Goal: Transaction & Acquisition: Purchase product/service

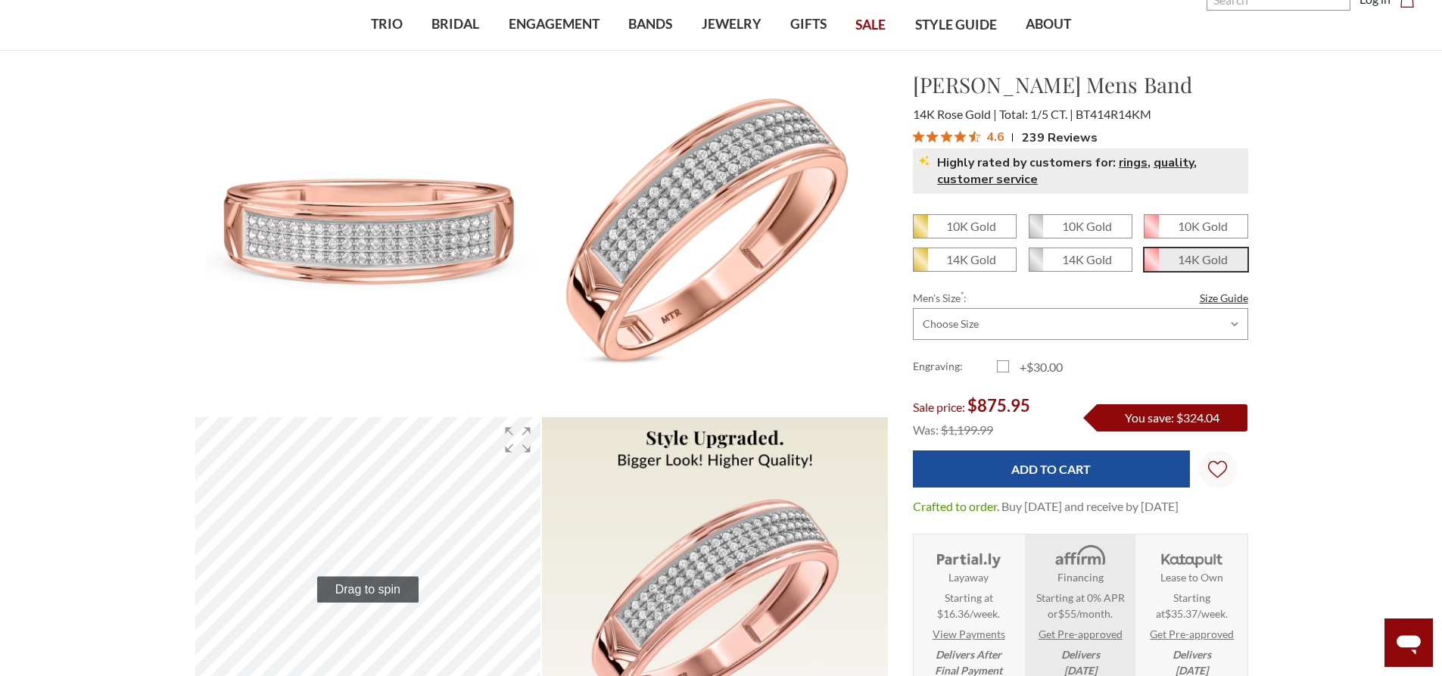
scroll to position [76, 0]
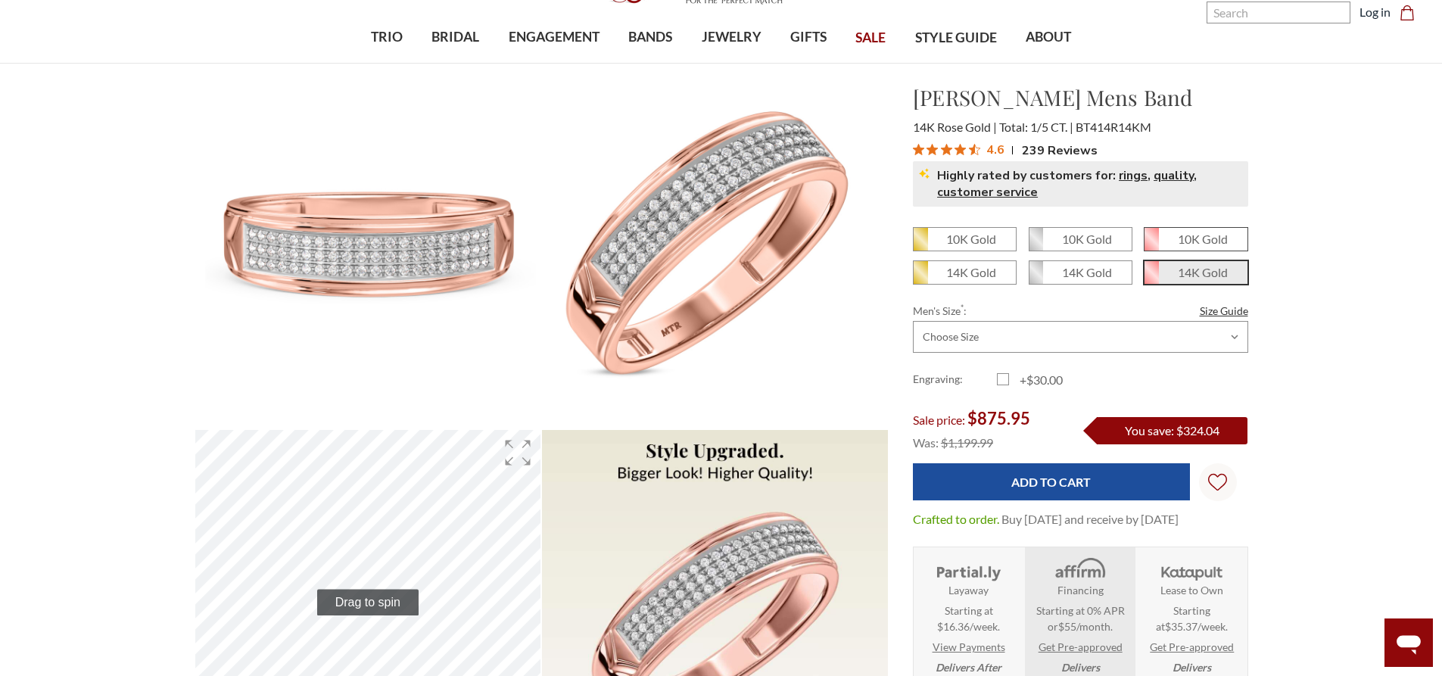
click at [1172, 236] on span "10K Gold" at bounding box center [1196, 239] width 102 height 23
click at [1151, 245] on input "10K Gold" at bounding box center [1150, 245] width 1 height 1
radio input "true"
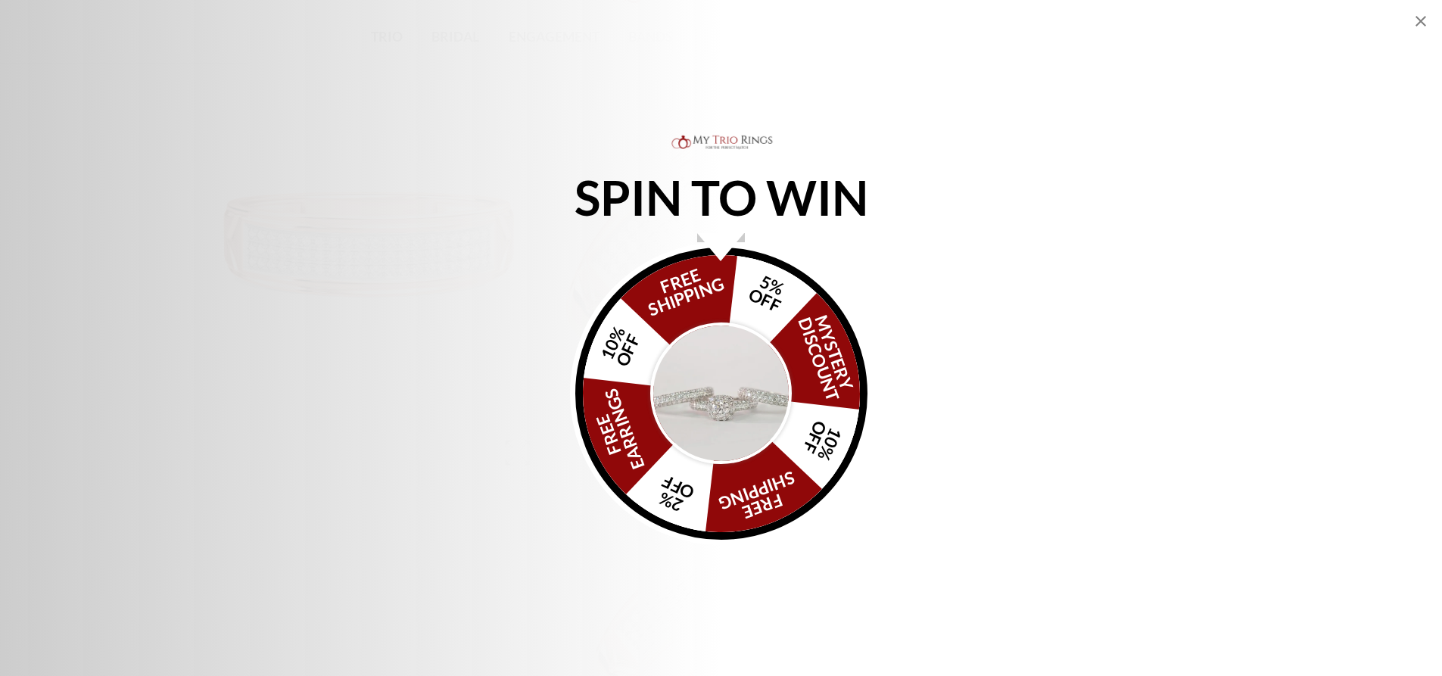
scroll to position [0, 0]
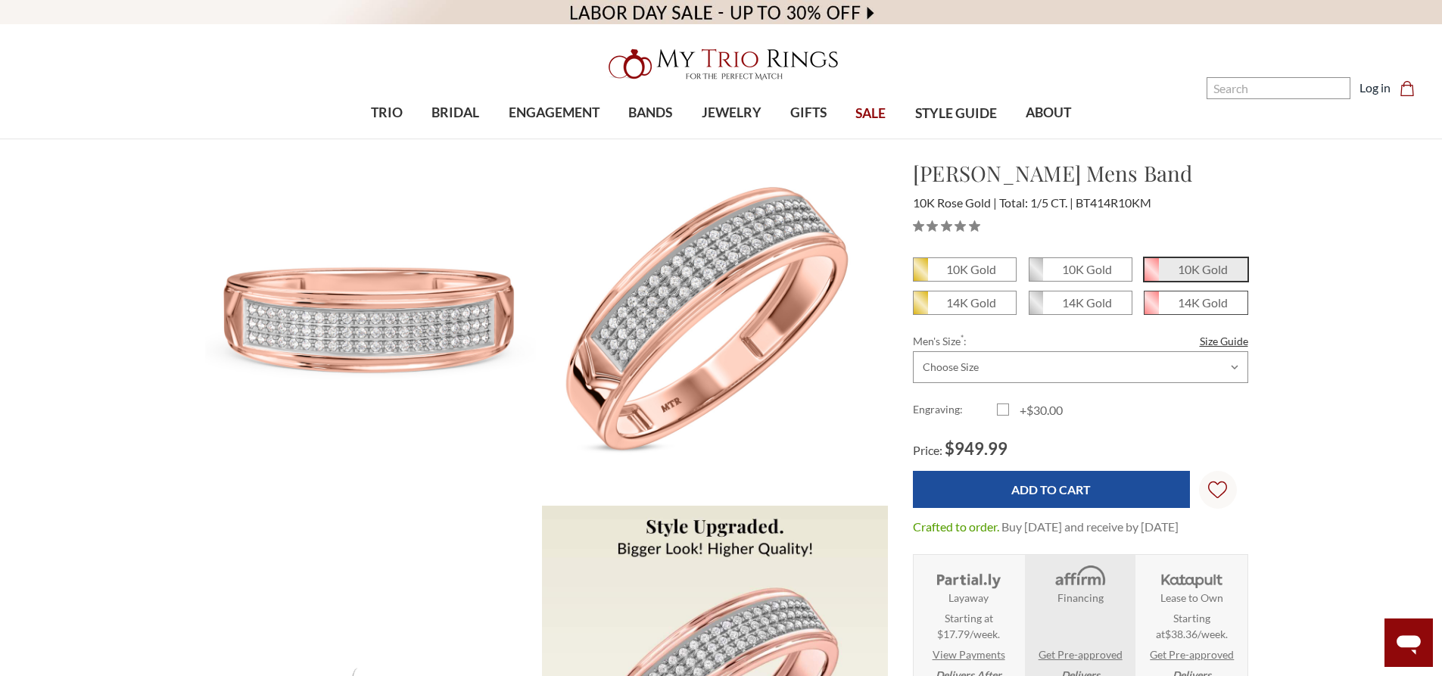
click at [1212, 309] on em "14K Gold" at bounding box center [1203, 302] width 50 height 14
click at [1151, 309] on input "14K Gold" at bounding box center [1150, 308] width 1 height 1
radio input "true"
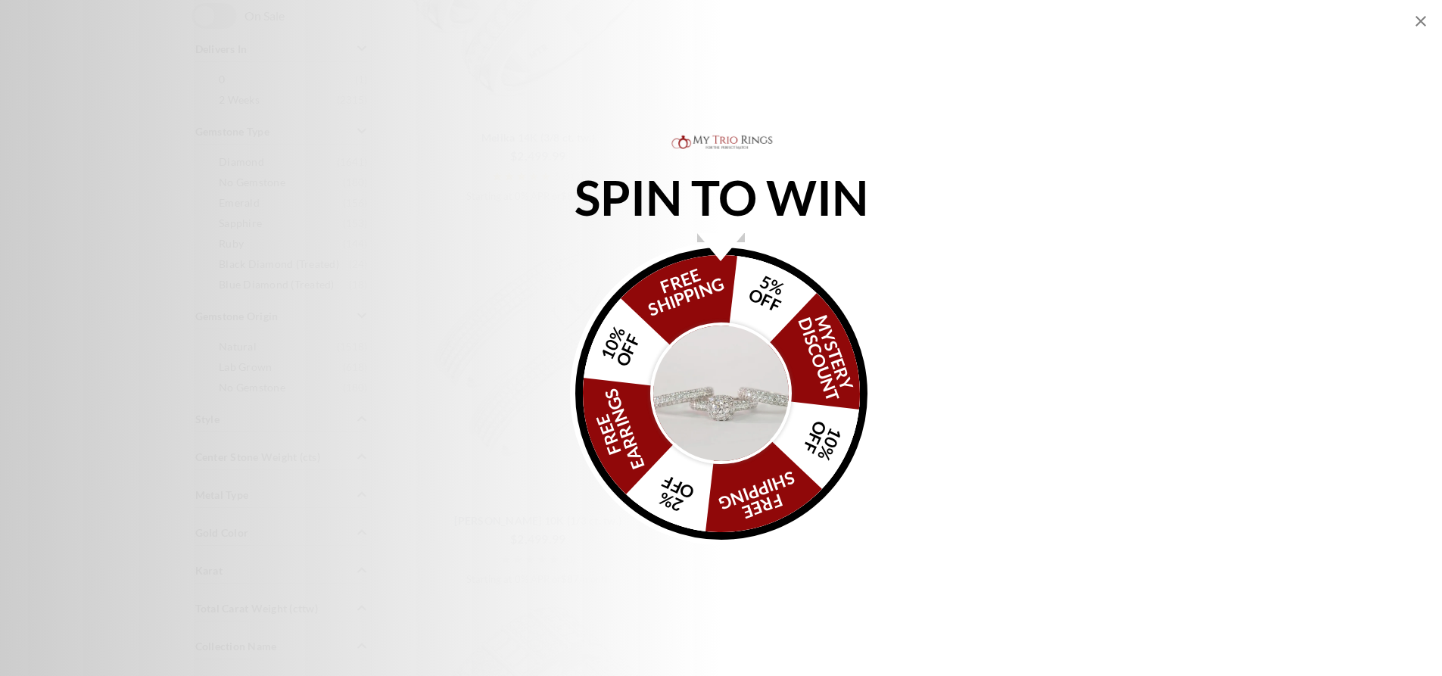
scroll to position [757, 0]
click at [753, 369] on img "Alia popup" at bounding box center [721, 394] width 142 height 142
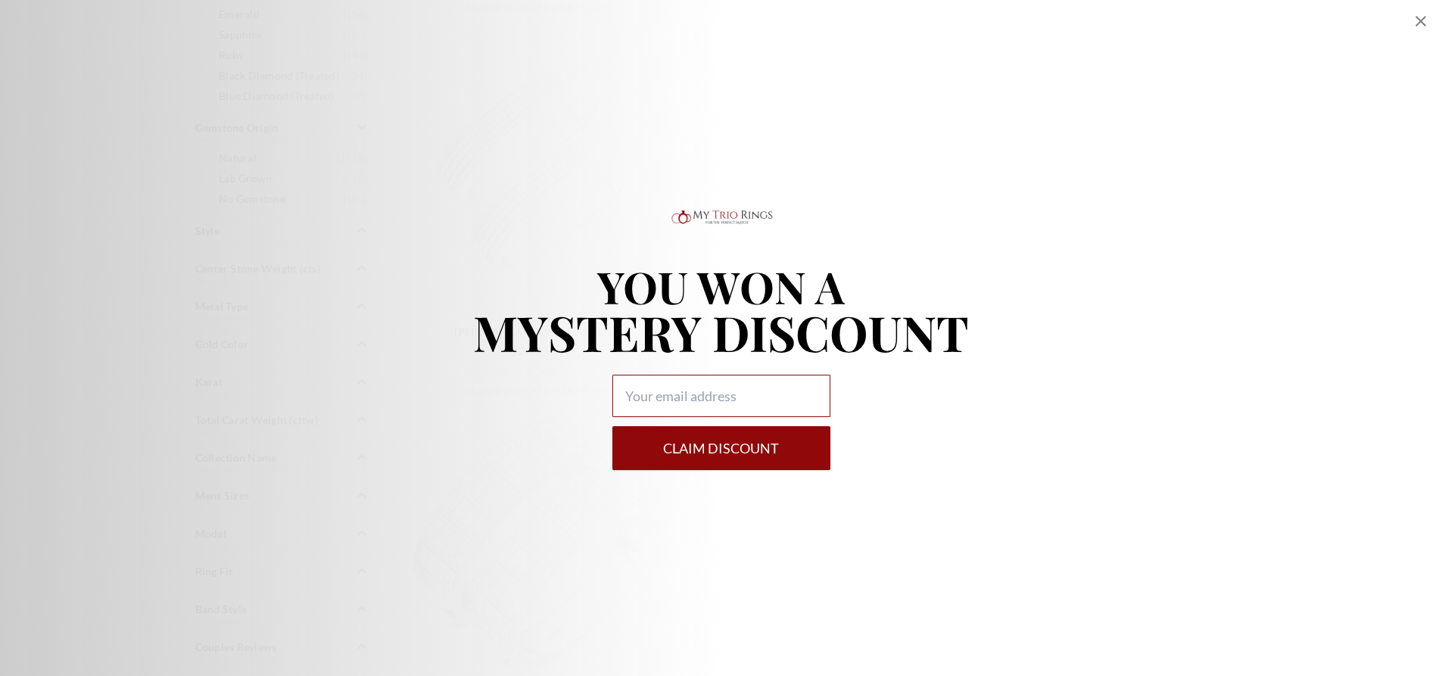
click at [648, 399] on input "Alia popup" at bounding box center [722, 396] width 218 height 42
type input "Christianw91@gmail.com"
click at [698, 451] on button "Claim DISCOUNT" at bounding box center [722, 448] width 218 height 44
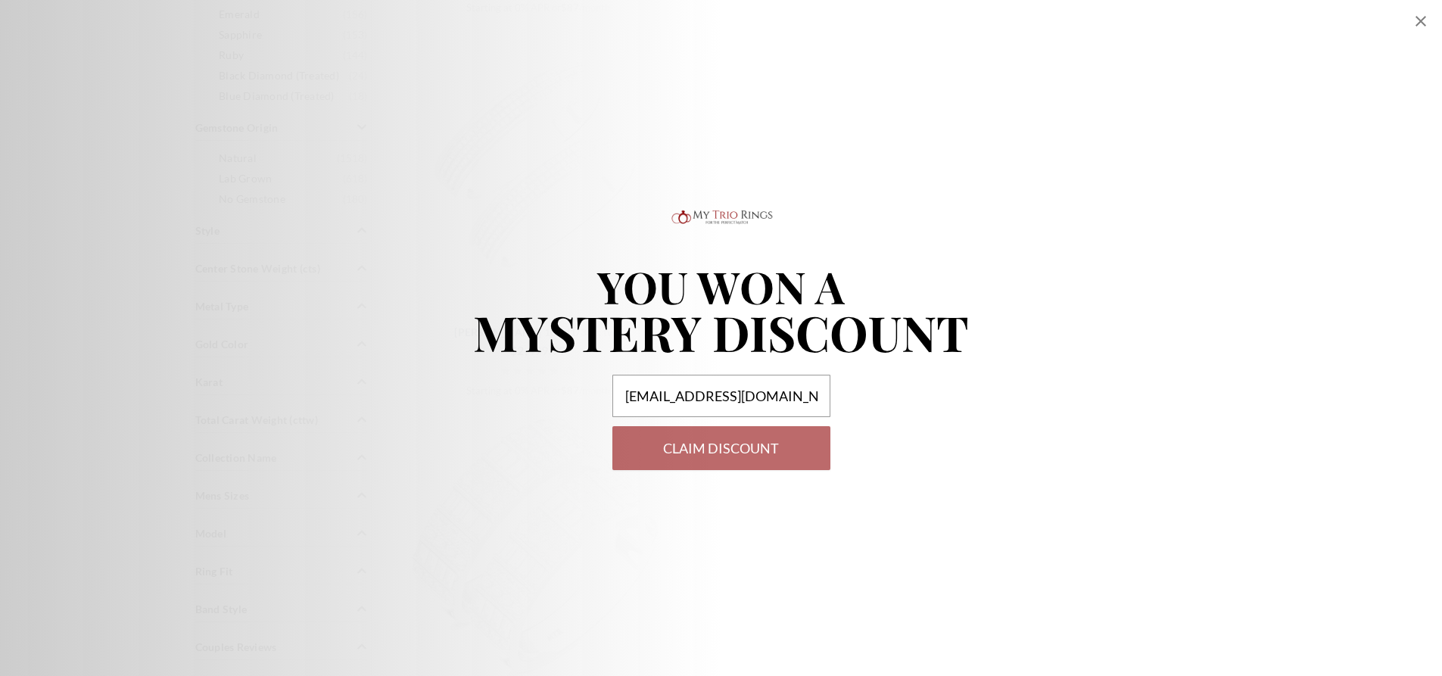
select select "US"
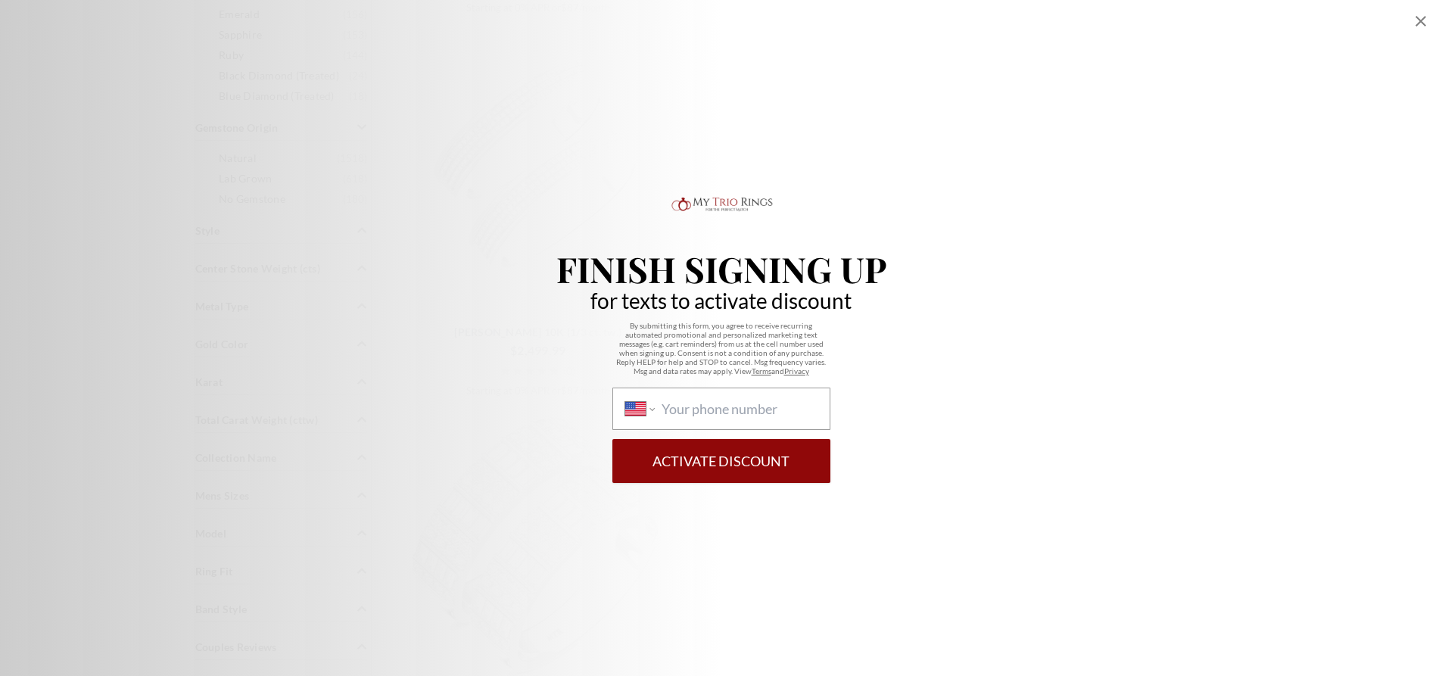
click at [1414, 11] on div "Finish Signing Up for texts to activate discount By submitting this form, you a…" at bounding box center [721, 338] width 1442 height 676
click at [1416, 12] on icon "Close popup" at bounding box center [1421, 21] width 18 height 18
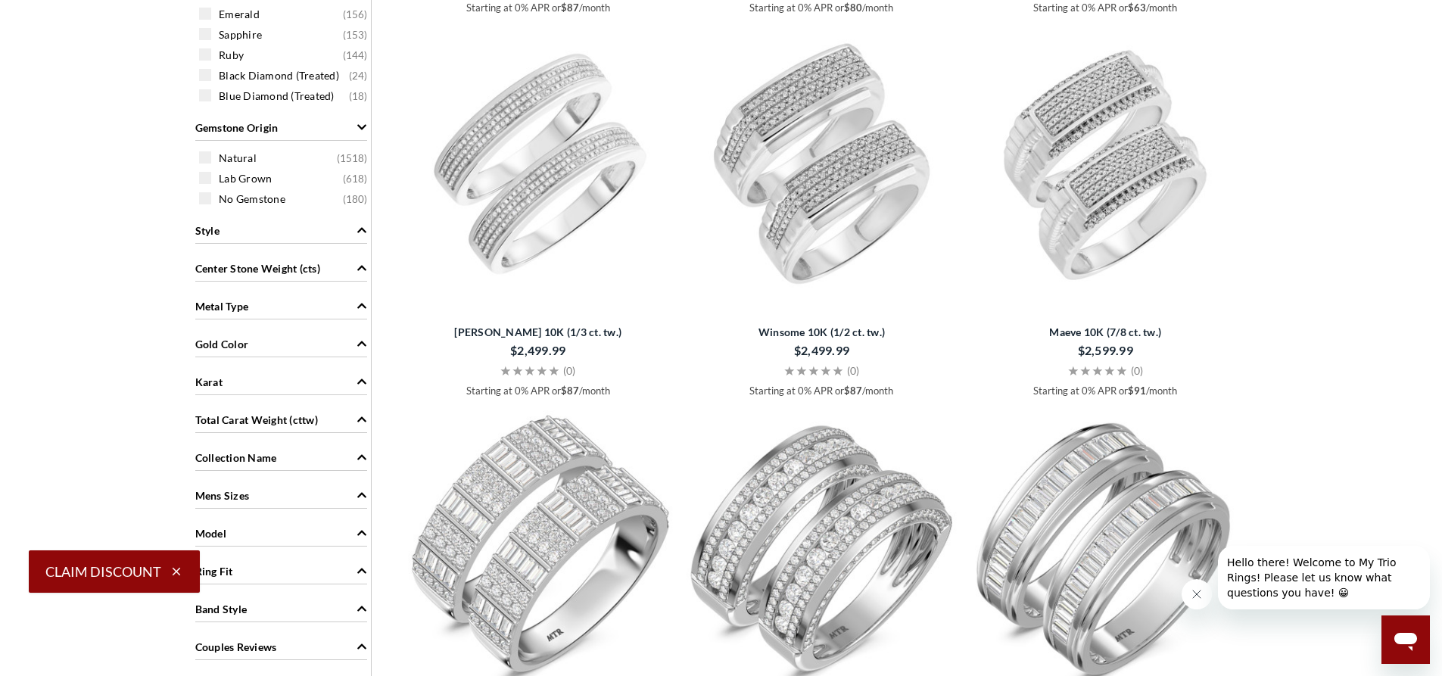
click at [314, 337] on div "Gold Color" at bounding box center [281, 343] width 172 height 29
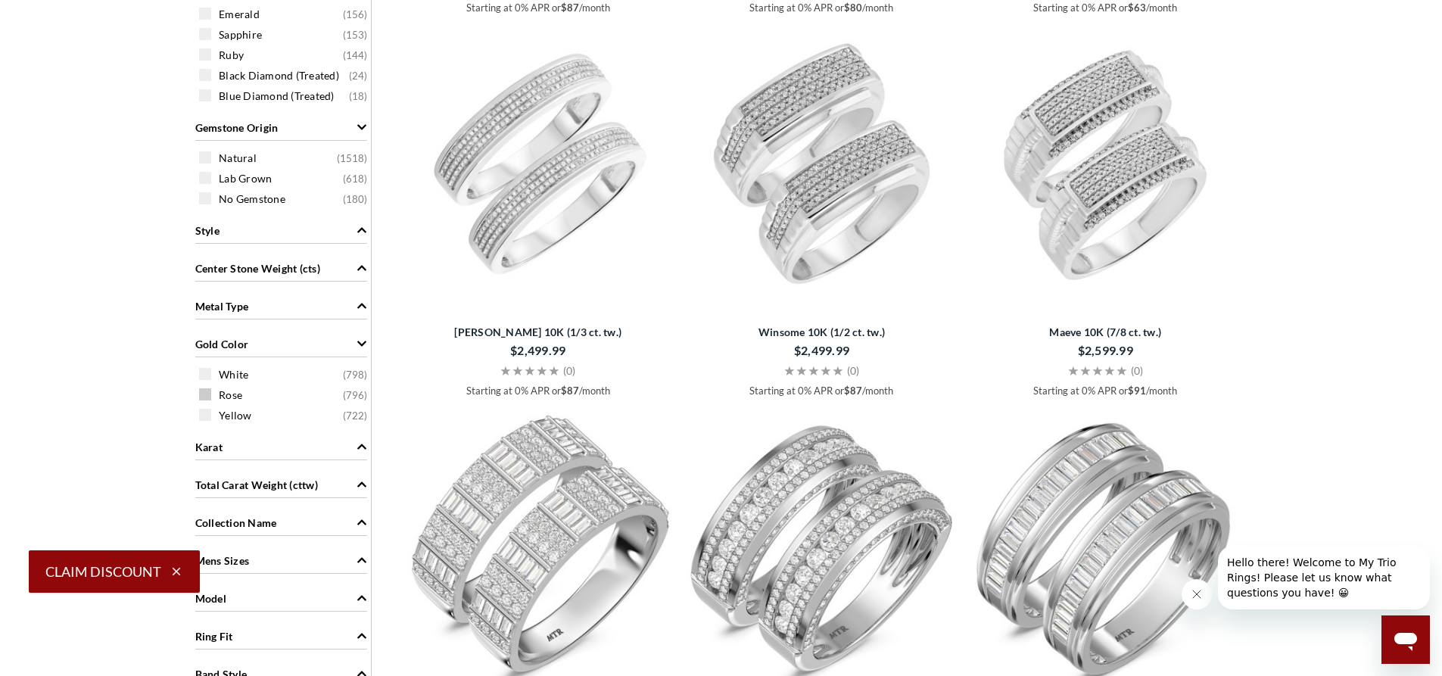
click at [264, 398] on span "Rose ( 796 )" at bounding box center [293, 395] width 148 height 15
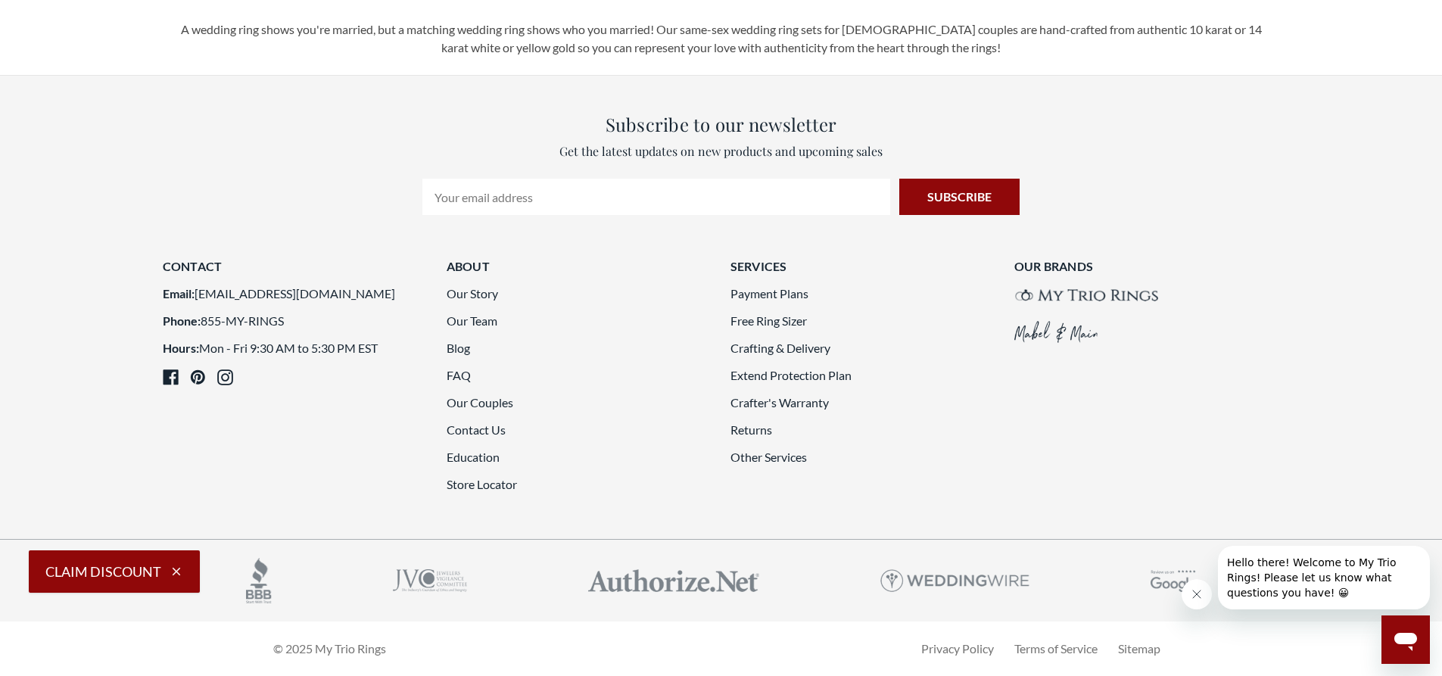
scroll to position [3824, 0]
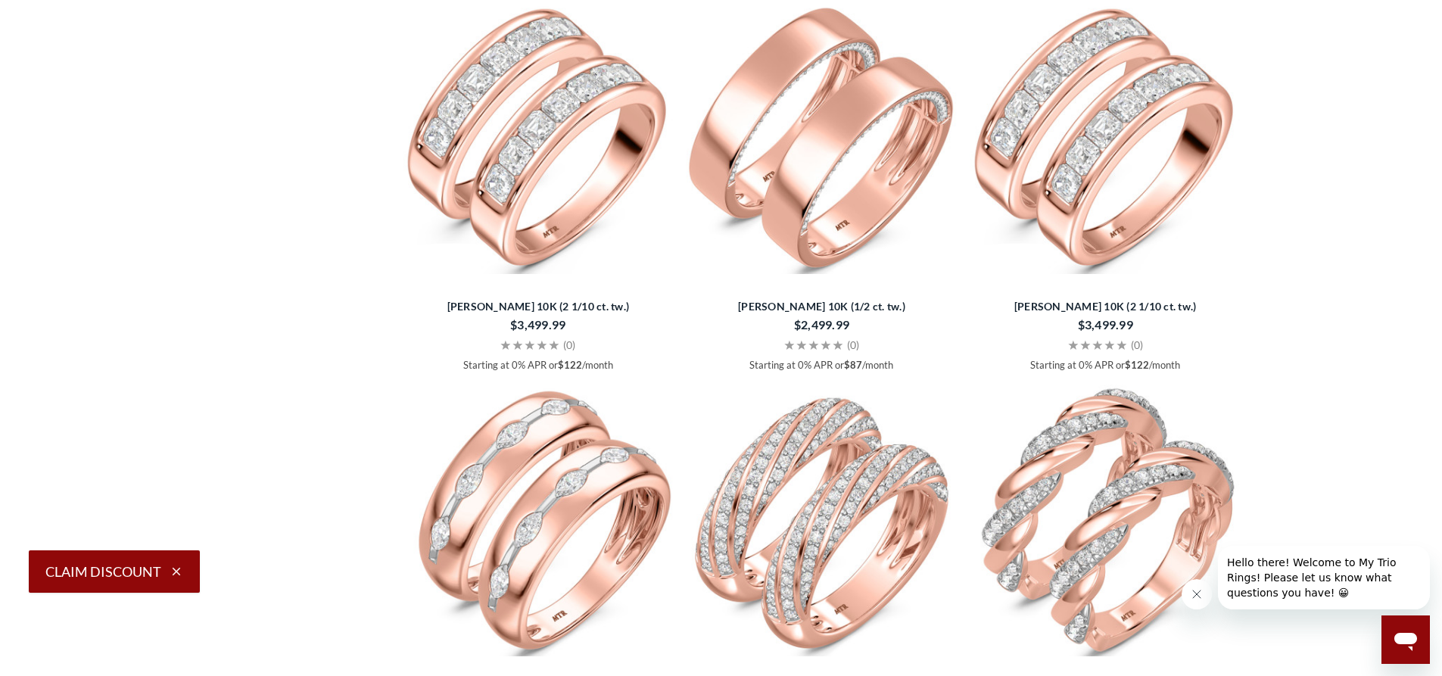
scroll to position [2082, 0]
drag, startPoint x: 1191, startPoint y: 591, endPoint x: 2326, endPoint y: 1163, distance: 1271.2
click at [1191, 591] on icon "Close message from company" at bounding box center [1197, 594] width 12 height 12
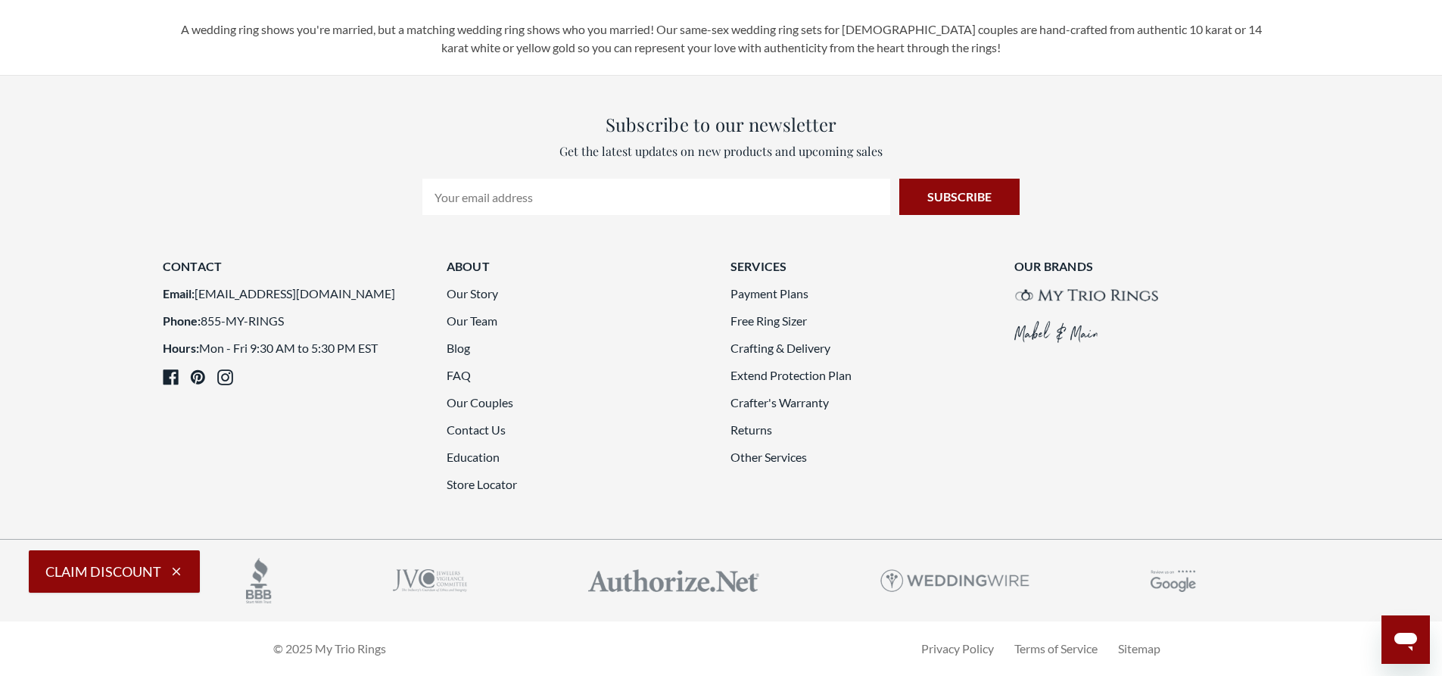
scroll to position [3672, 0]
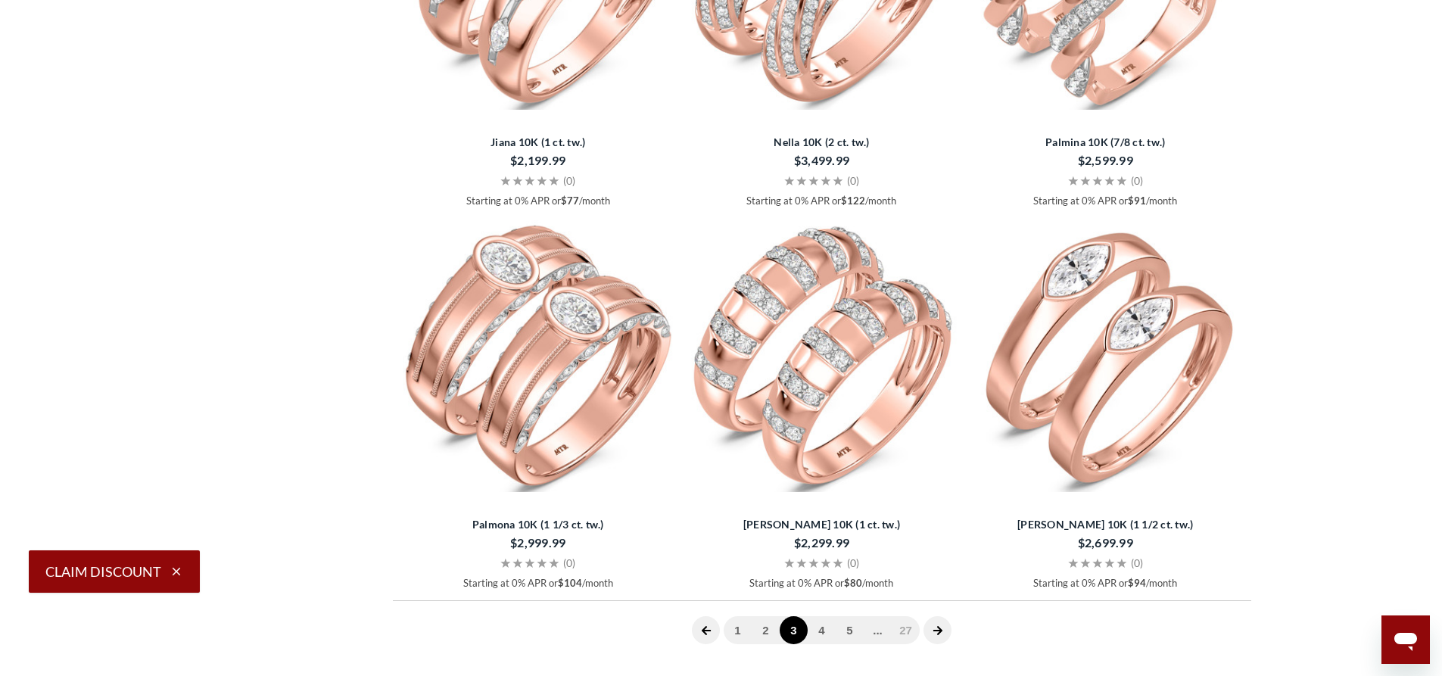
scroll to position [2656, 0]
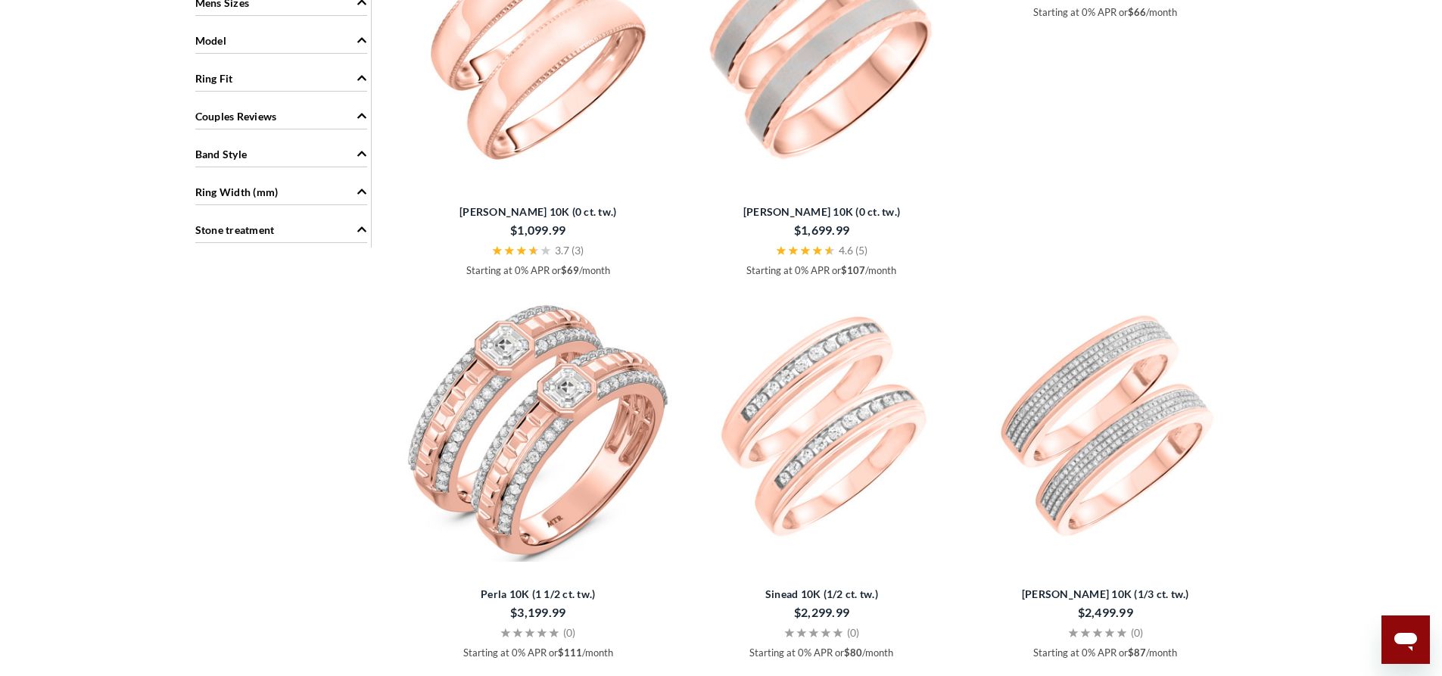
scroll to position [1293, 0]
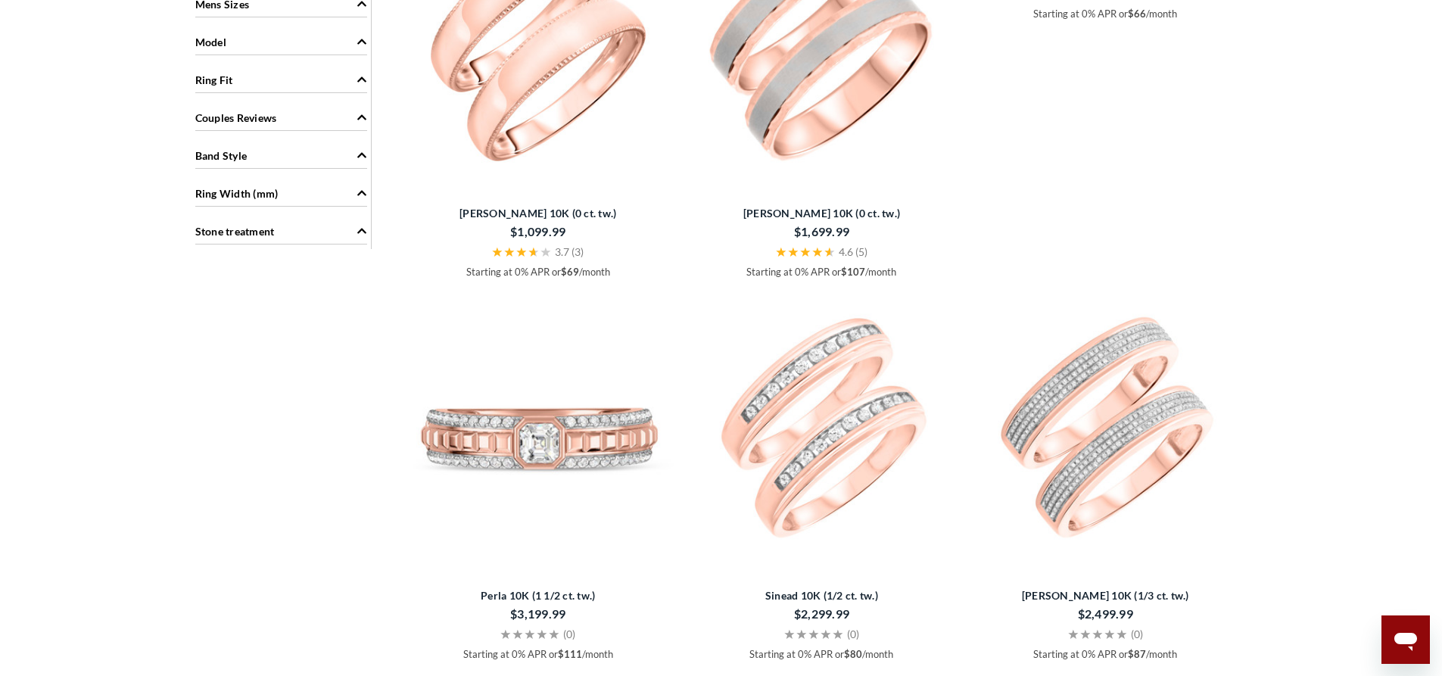
click at [545, 512] on img at bounding box center [539, 428] width 272 height 272
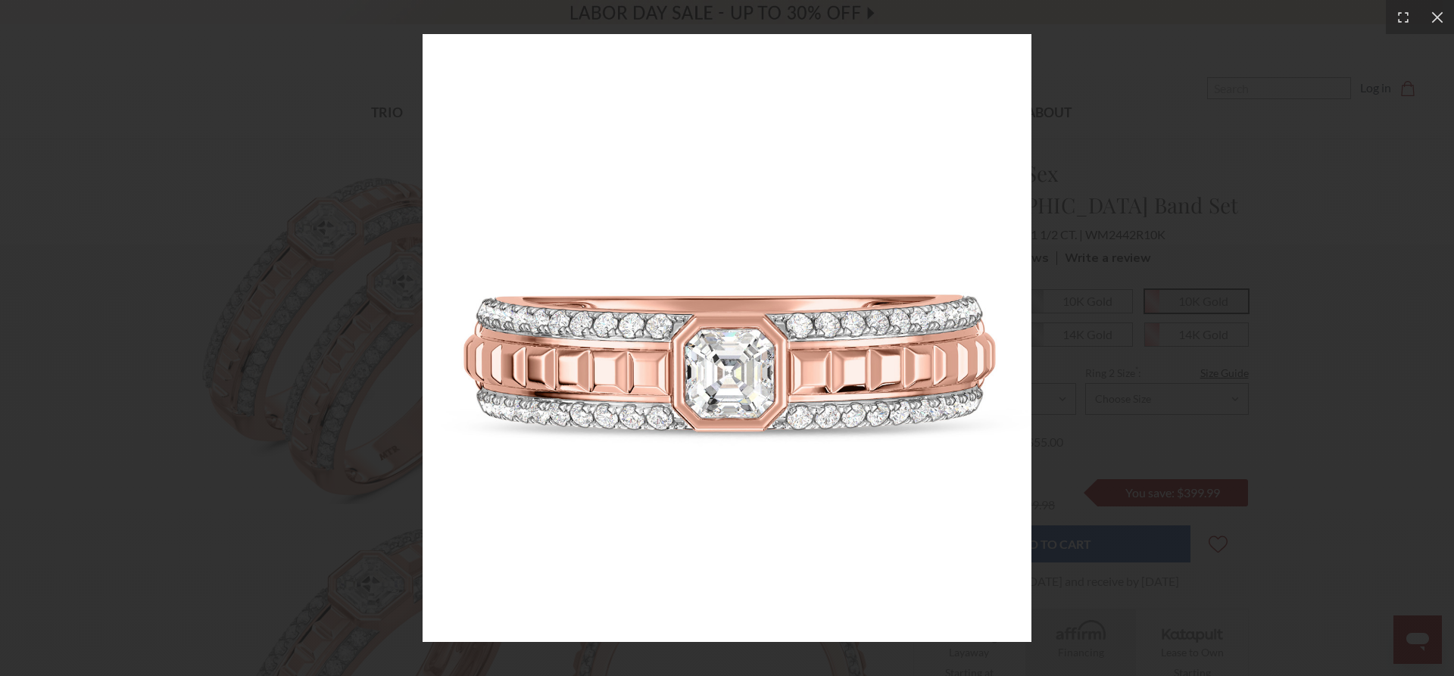
click at [1317, 368] on div at bounding box center [727, 338] width 1454 height 676
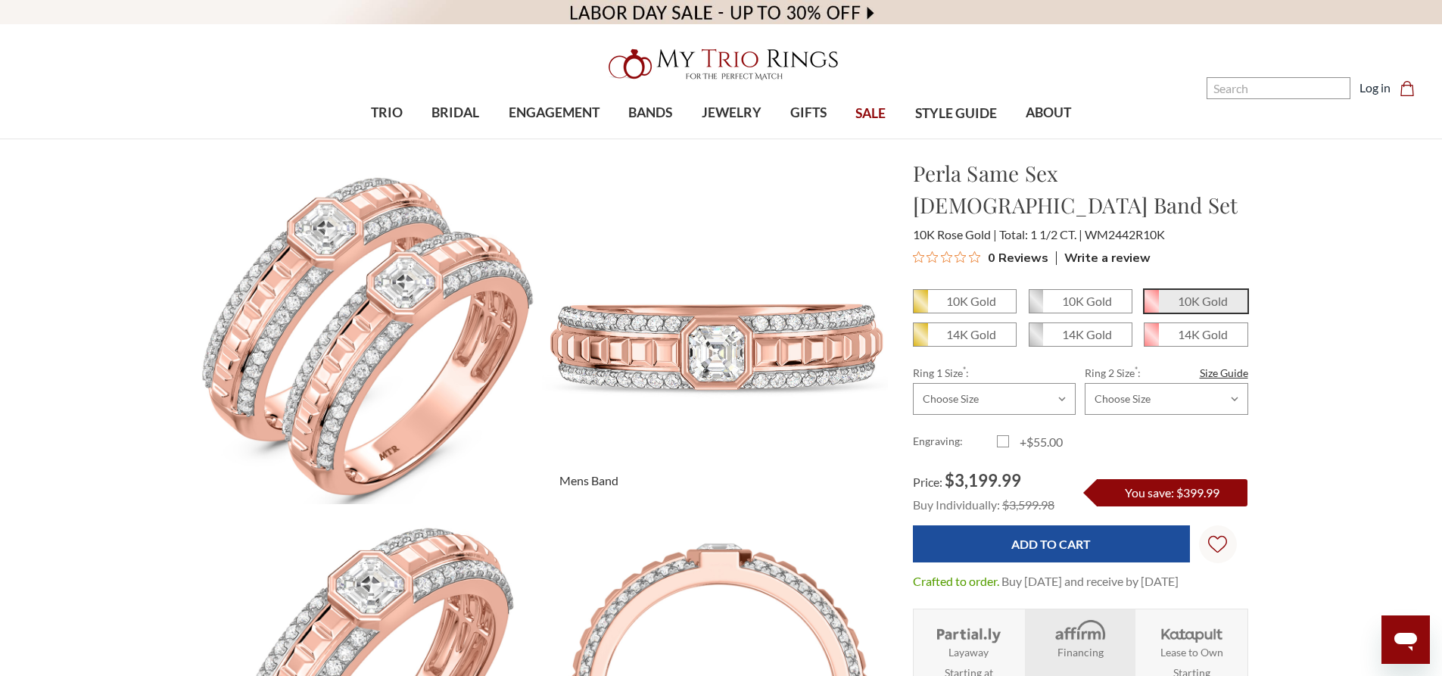
click at [698, 343] on img at bounding box center [715, 331] width 380 height 380
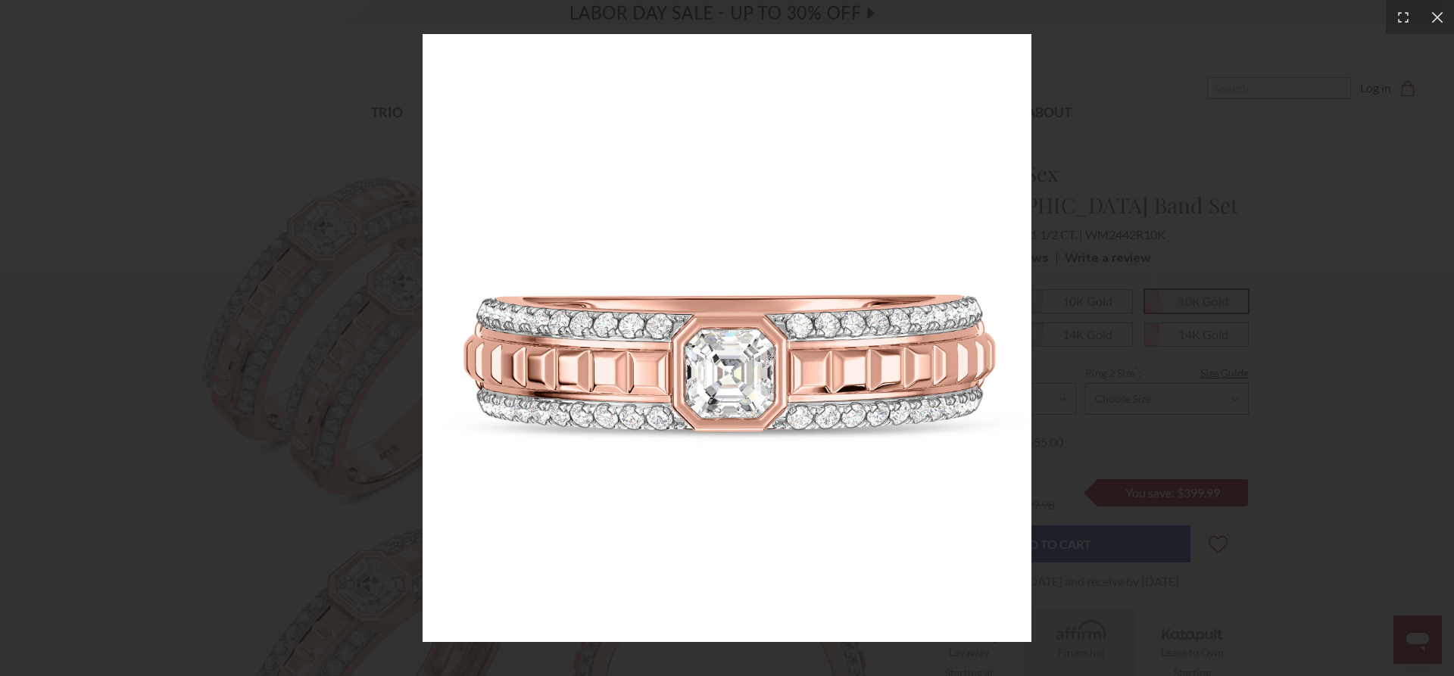
click at [1236, 443] on div at bounding box center [727, 338] width 1454 height 676
click at [1295, 421] on div at bounding box center [727, 338] width 1454 height 676
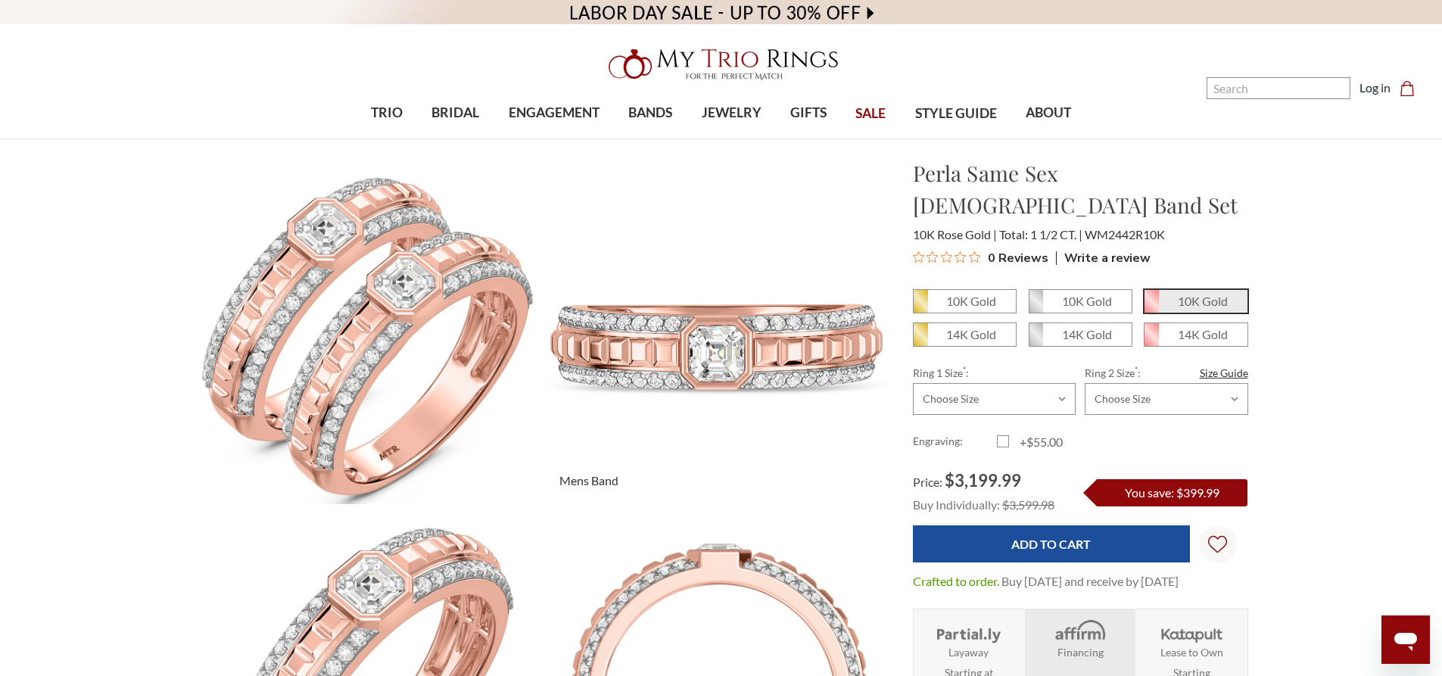
click at [650, 333] on img at bounding box center [715, 331] width 380 height 380
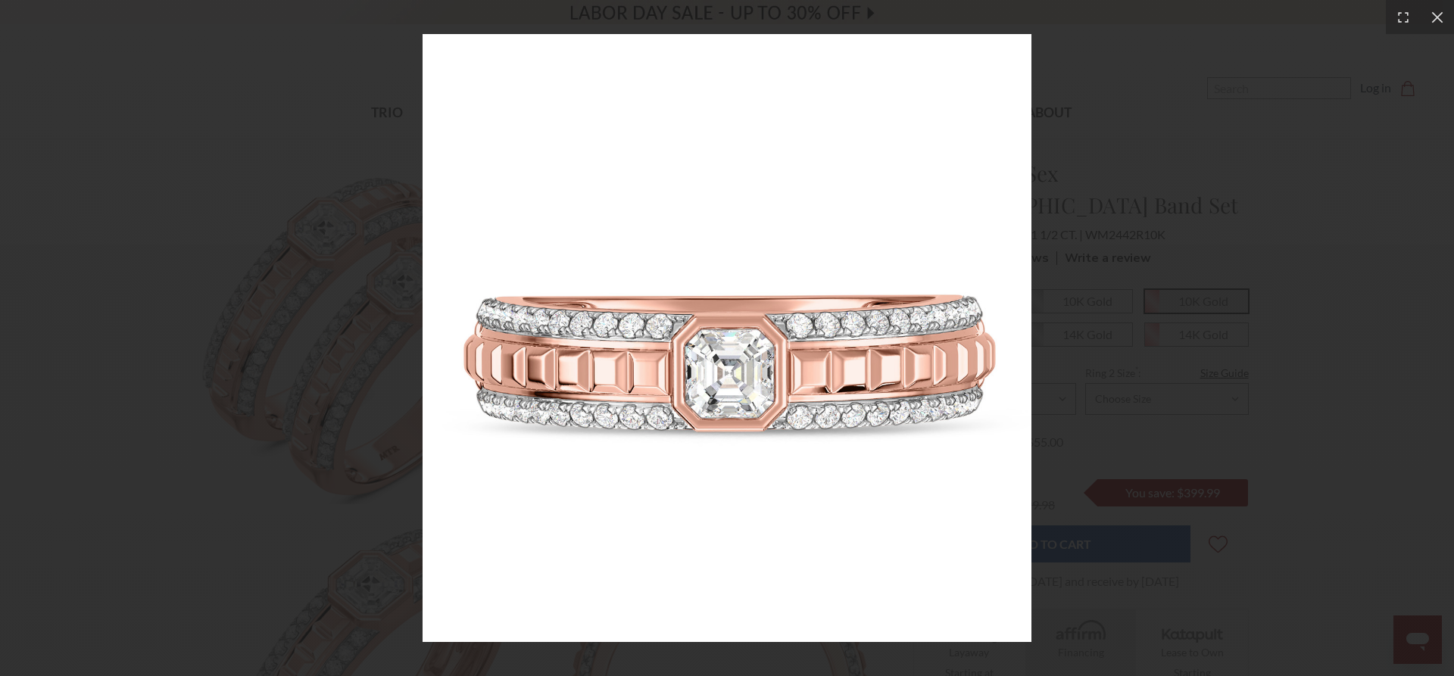
click at [1172, 370] on div at bounding box center [727, 338] width 1454 height 676
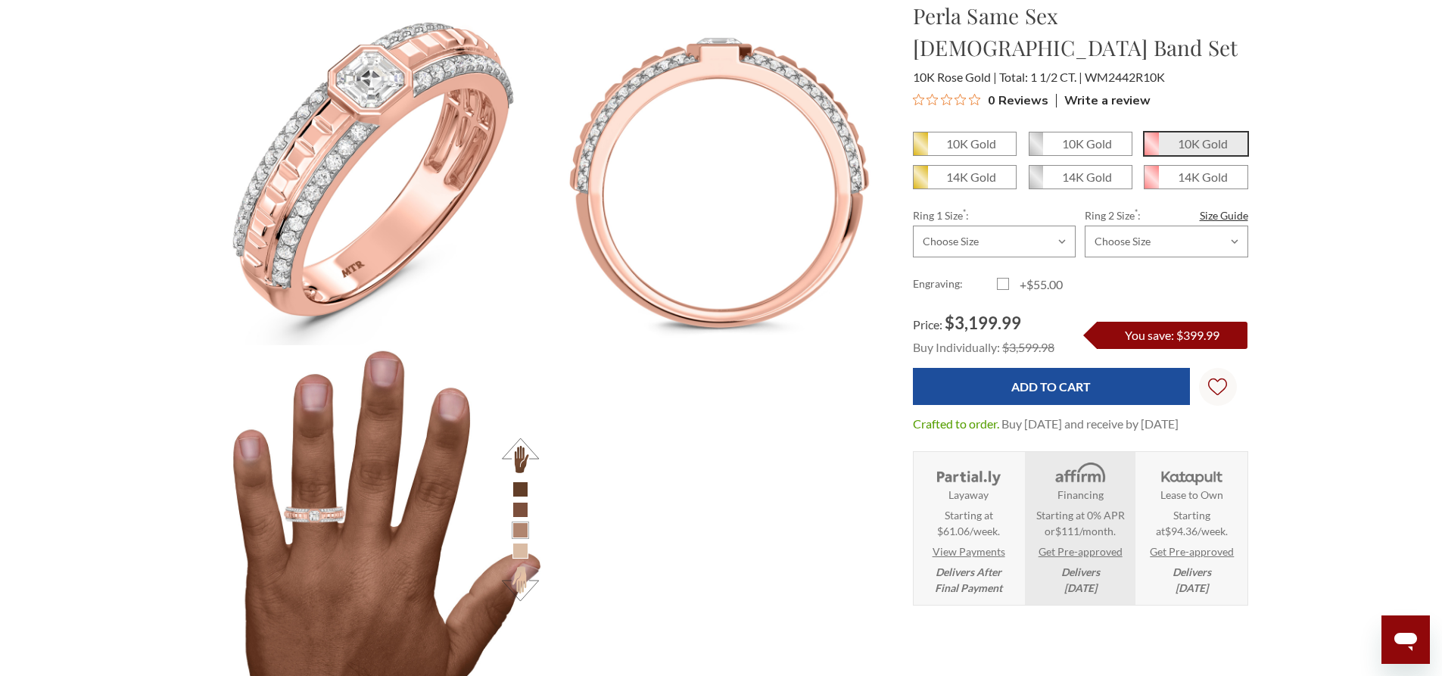
scroll to position [606, 0]
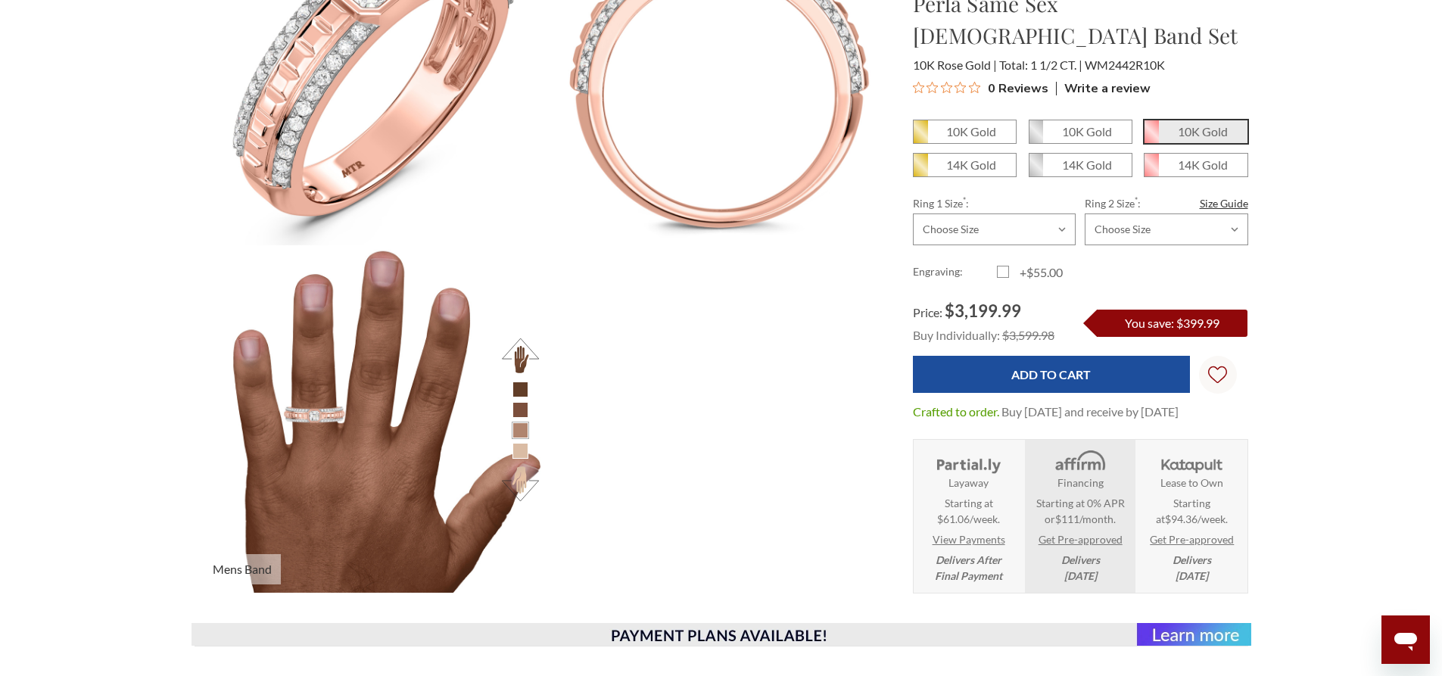
click at [525, 390] on li at bounding box center [521, 390] width 16 height 16
click at [523, 391] on li at bounding box center [521, 390] width 16 height 16
click at [527, 357] on button at bounding box center [521, 356] width 42 height 42
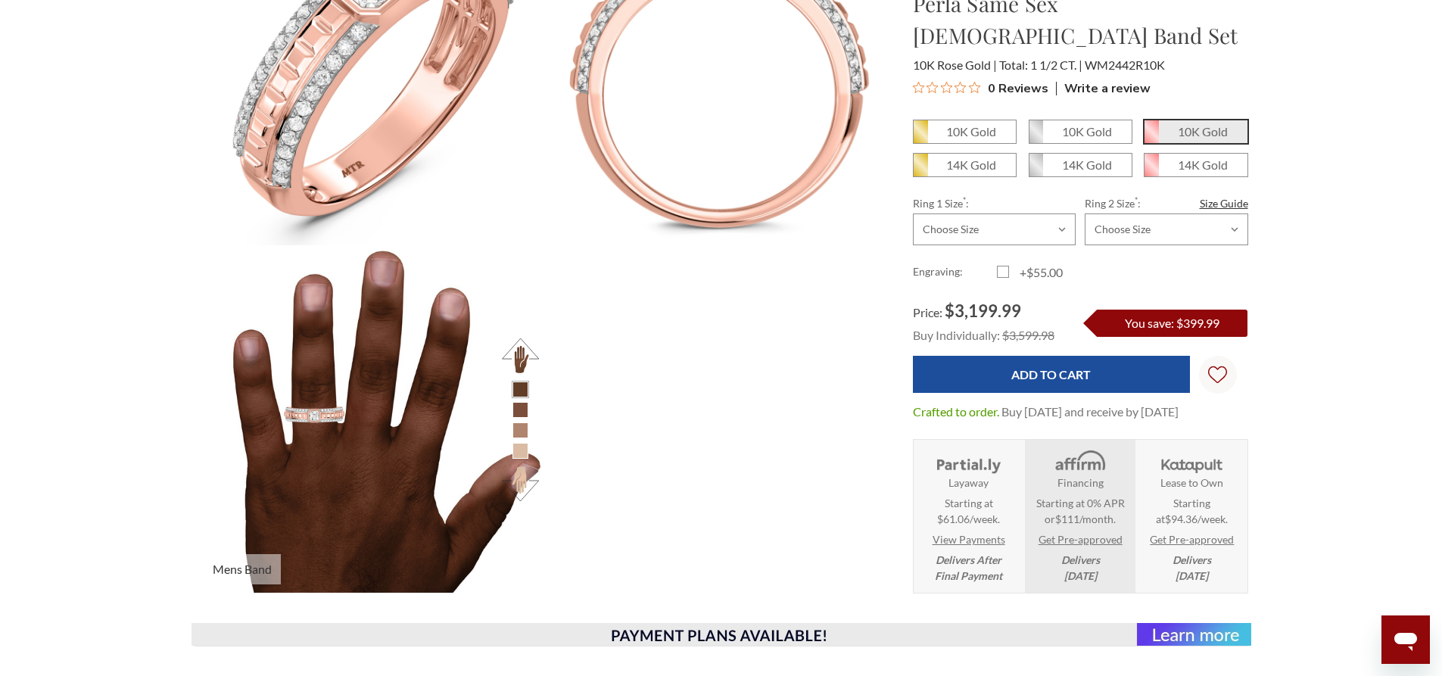
click at [516, 480] on button at bounding box center [521, 484] width 42 height 42
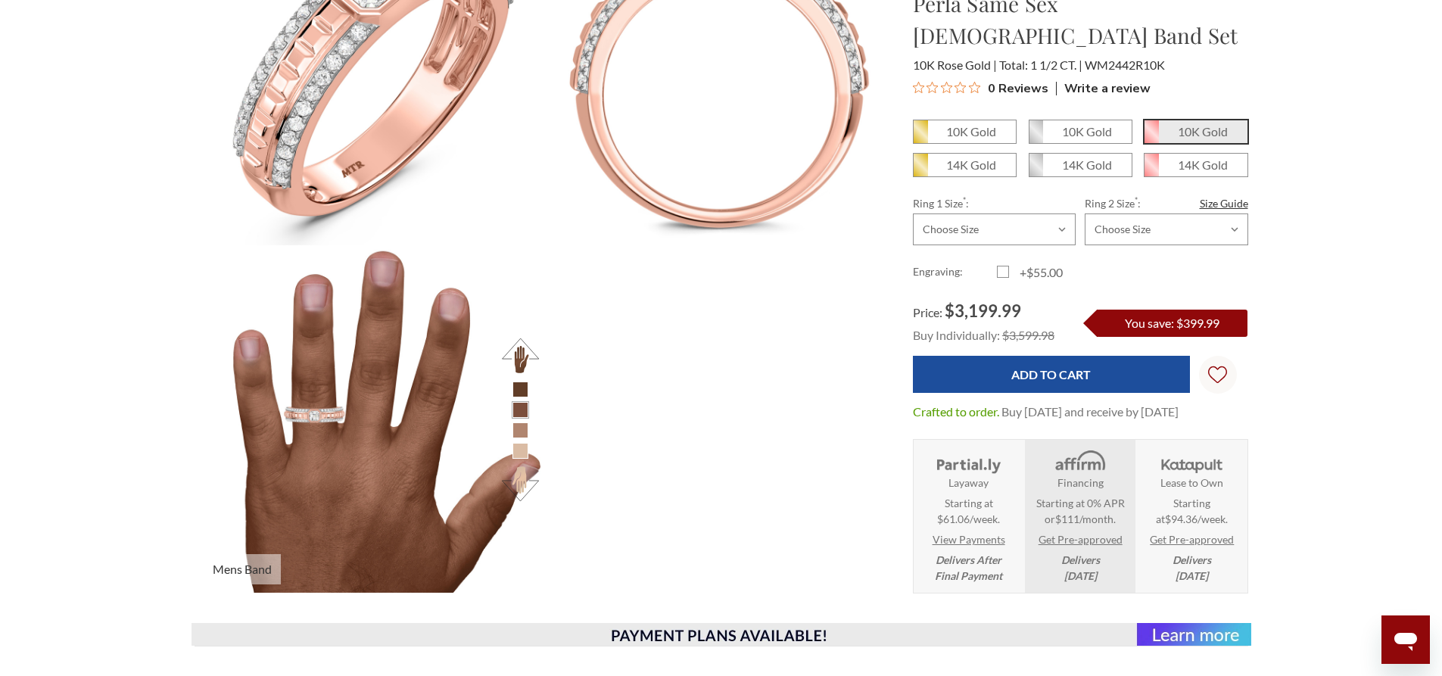
click at [514, 353] on button at bounding box center [521, 356] width 42 height 42
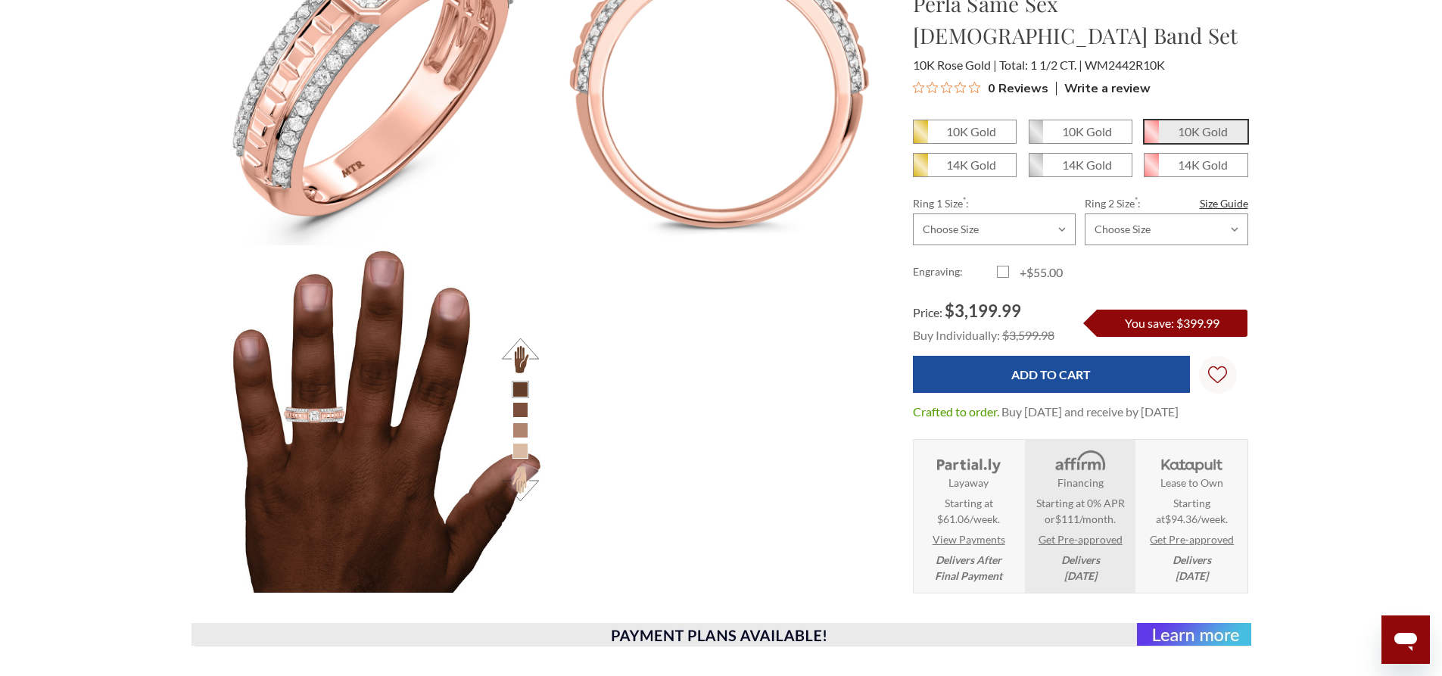
click at [772, 398] on ul "Virtual Try-On Same Sex Mens Band Set Virtual Try-On Mens Band Virtual Try-On M…" at bounding box center [542, 73] width 694 height 1042
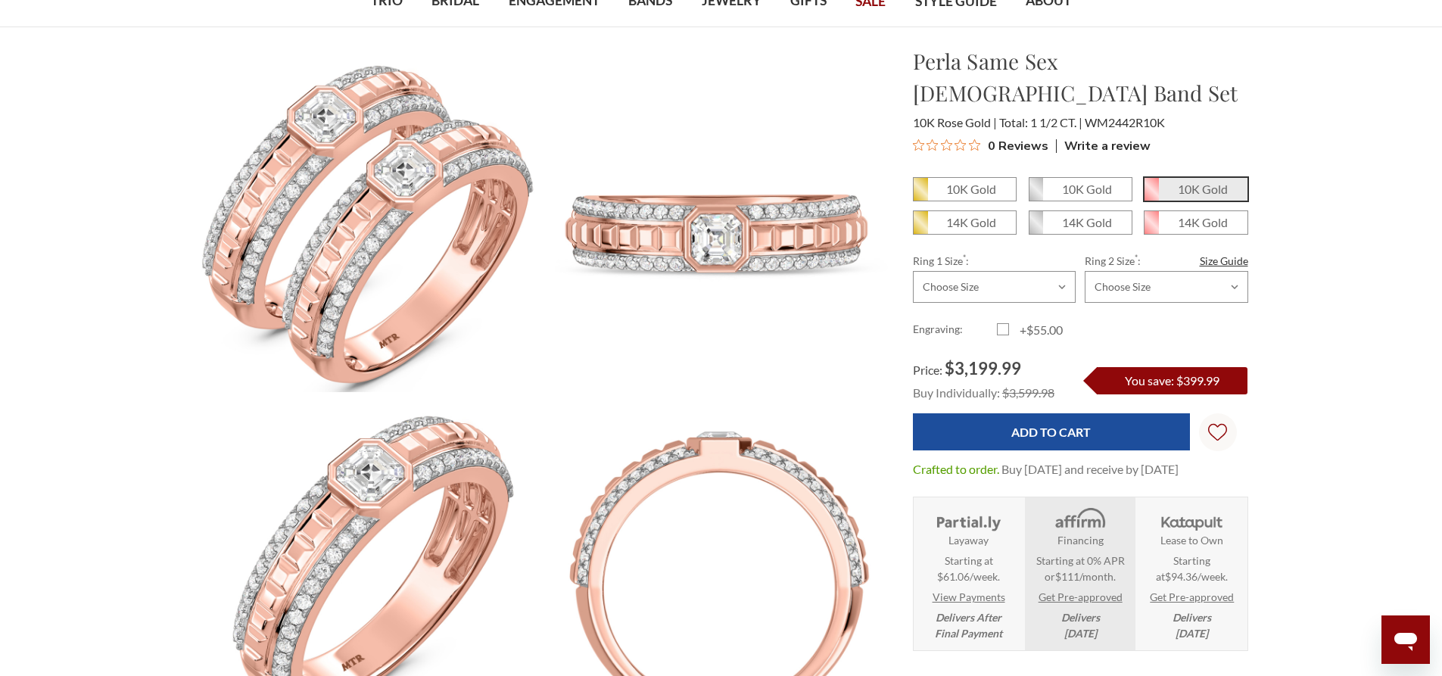
scroll to position [76, 0]
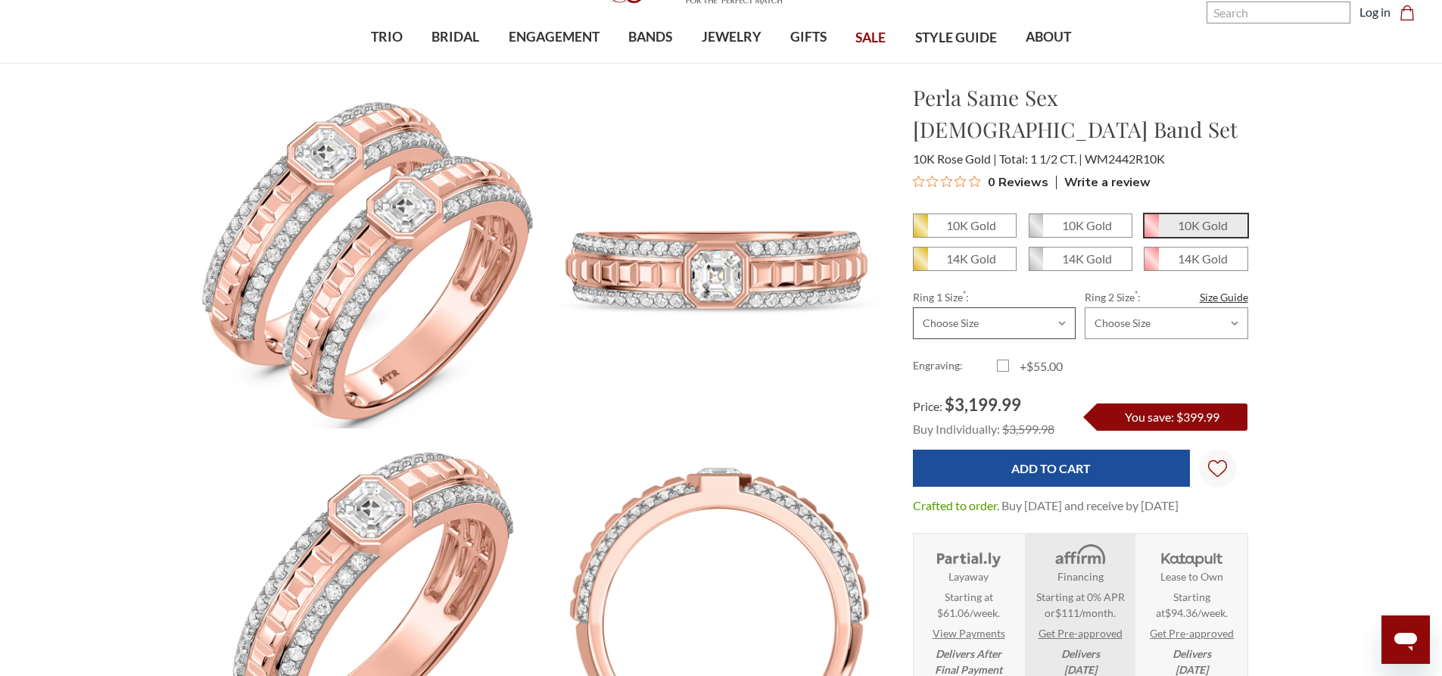
click at [991, 307] on select "Choose Size 6.00 6.25 6.50 6.75 7.00 7.25 7.50 7.75 8.00 8.25 8.50 8.75 9.00 9.…" at bounding box center [994, 323] width 163 height 32
click at [1142, 357] on div "Engraving: +$55.00" at bounding box center [1080, 366] width 335 height 18
click at [1012, 394] on span "$3,199.99" at bounding box center [983, 404] width 76 height 20
click at [1069, 307] on select "Choose Size 6.00 6.25 6.50 6.75 7.00 7.25 7.50 7.75 8.00 8.25 8.50 8.75 9.00 9.…" at bounding box center [994, 323] width 163 height 32
select select "20867870"
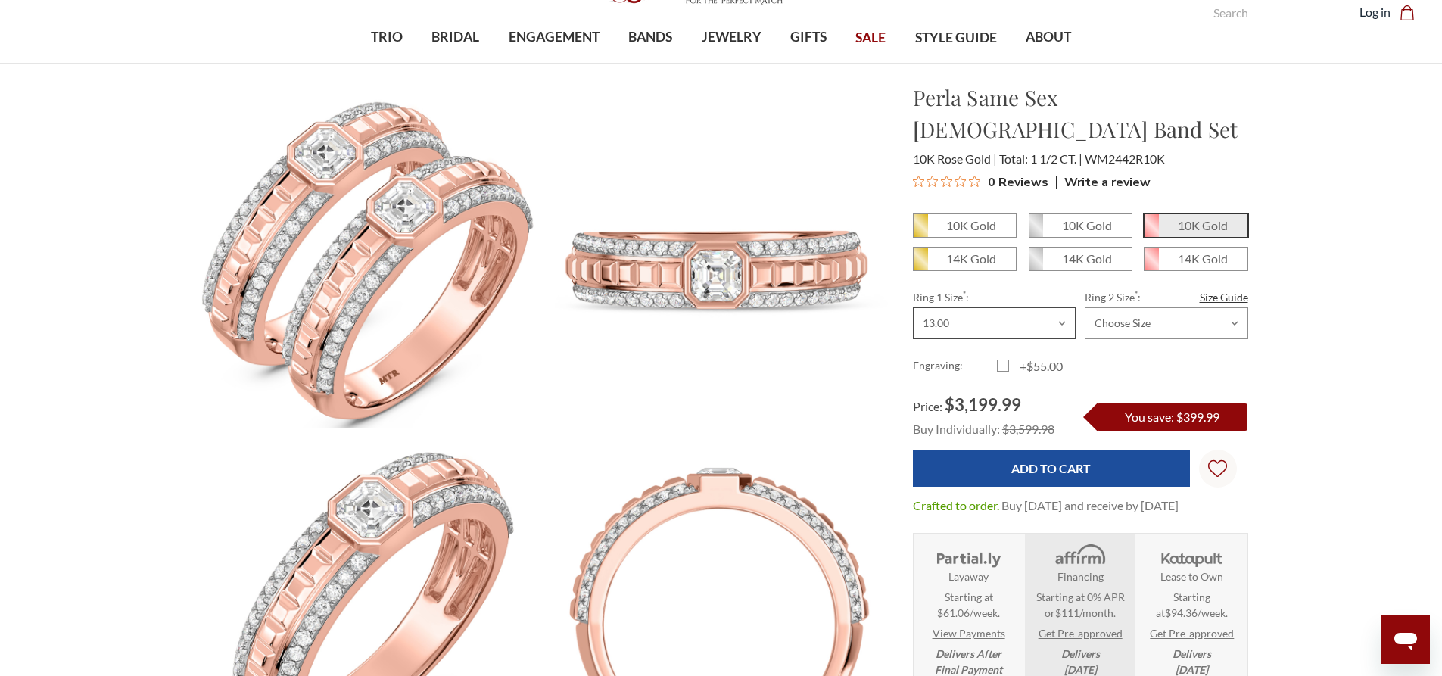
click at [913, 307] on select "Choose Size 6.00 6.25 6.50 6.75 7.00 7.25 7.50 7.75 8.00 8.25 8.50 8.75 9.00 9.…" at bounding box center [994, 323] width 163 height 32
click at [1132, 307] on select "Choose Size 6.00 6.25 6.50 6.75 7.00 7.25 7.50 7.75 8.00 8.25 8.50 8.75 9.00 9.…" at bounding box center [1166, 323] width 163 height 32
select select "20868032"
click at [1085, 307] on select "Choose Size 6.00 6.25 6.50 6.75 7.00 7.25 7.50 7.75 8.00 8.25 8.50 8.75 9.00 9.…" at bounding box center [1166, 323] width 163 height 32
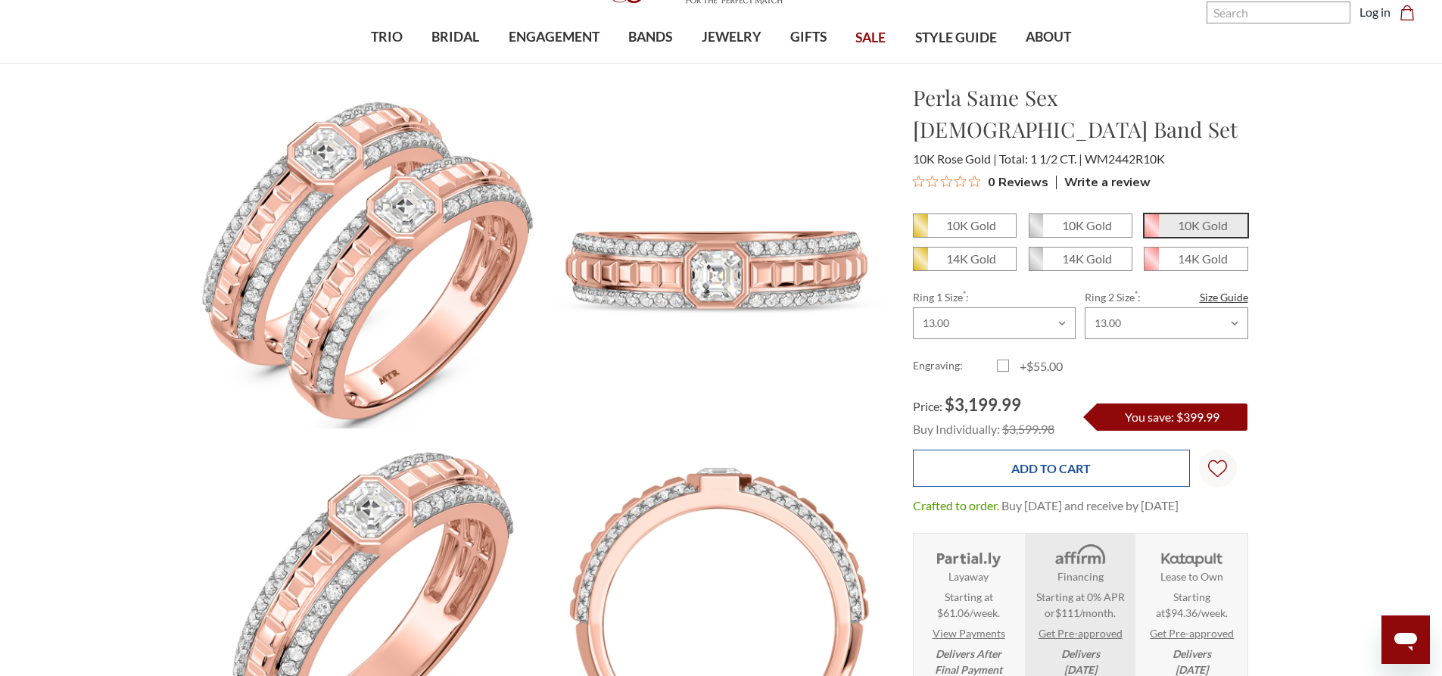
click at [1134, 450] on input "Add to Cart" at bounding box center [1051, 468] width 277 height 37
type input "Add to Cart"
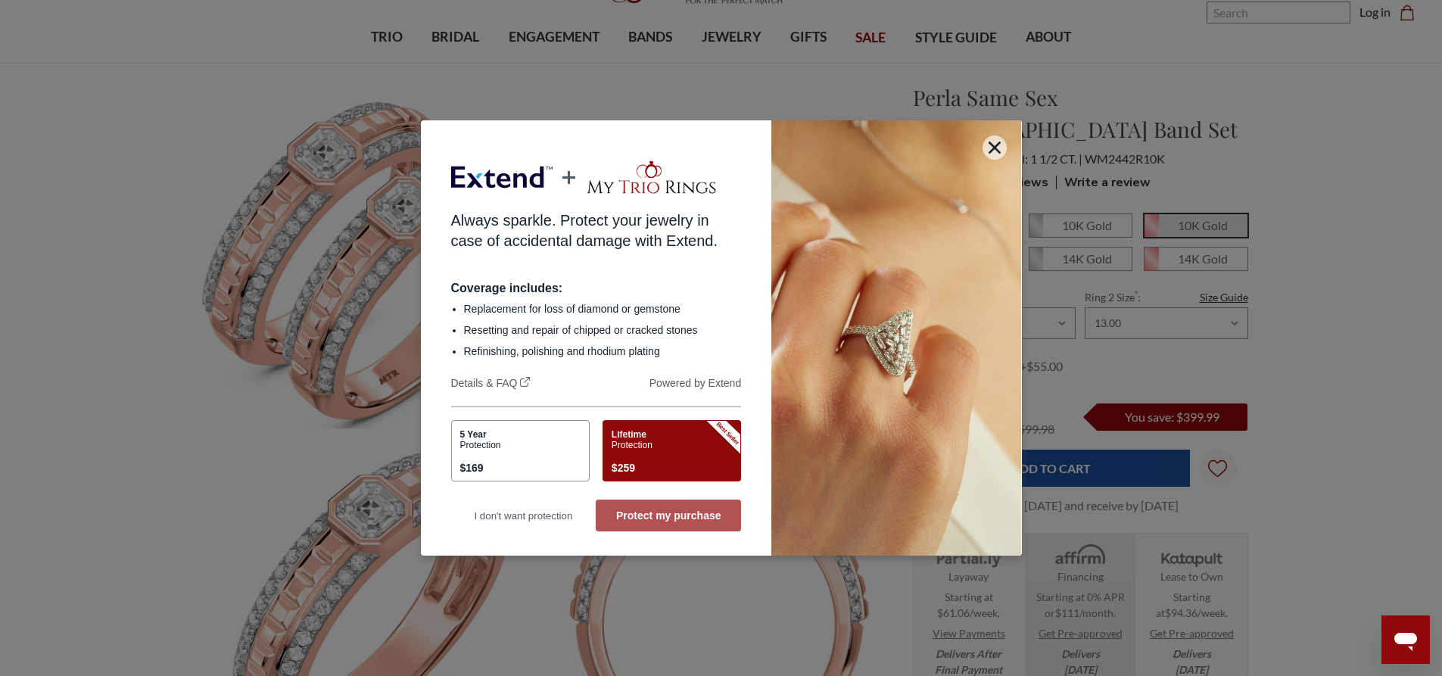
click at [644, 522] on button "Protect my purchase" at bounding box center [668, 516] width 145 height 32
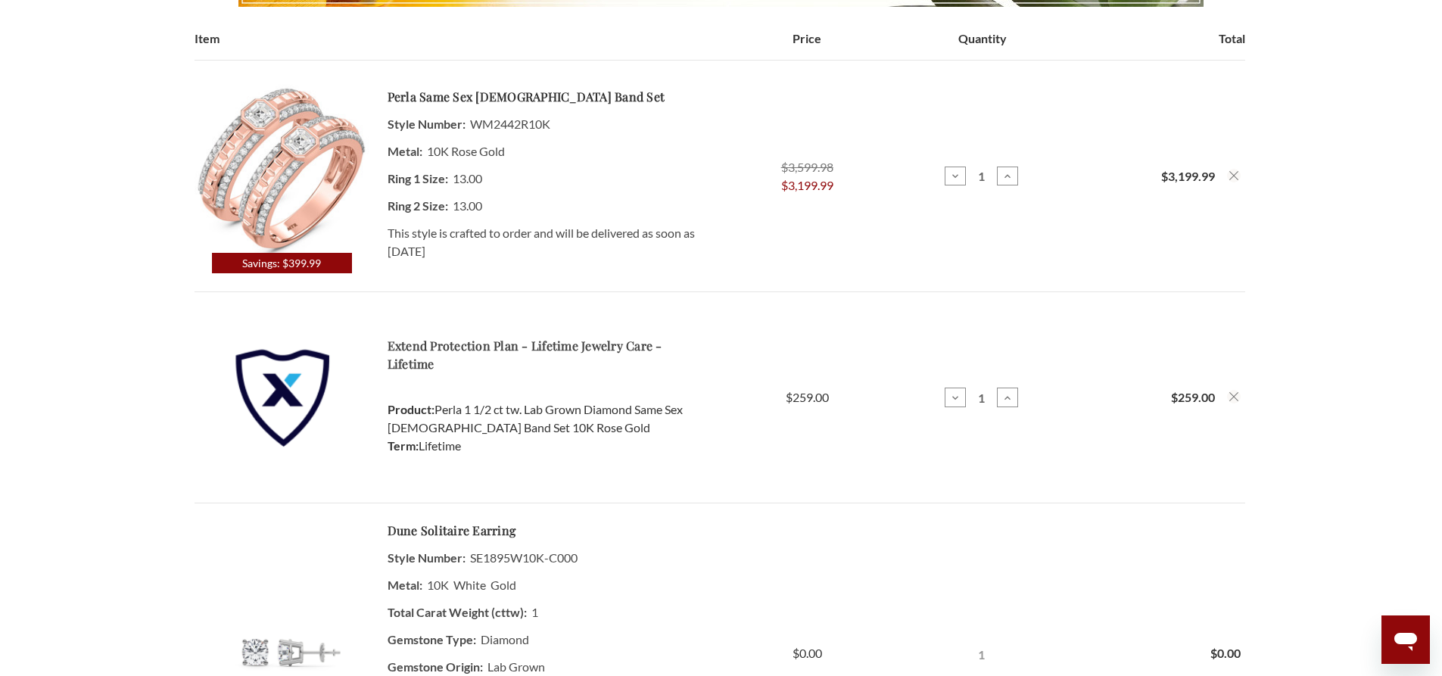
scroll to position [303, 0]
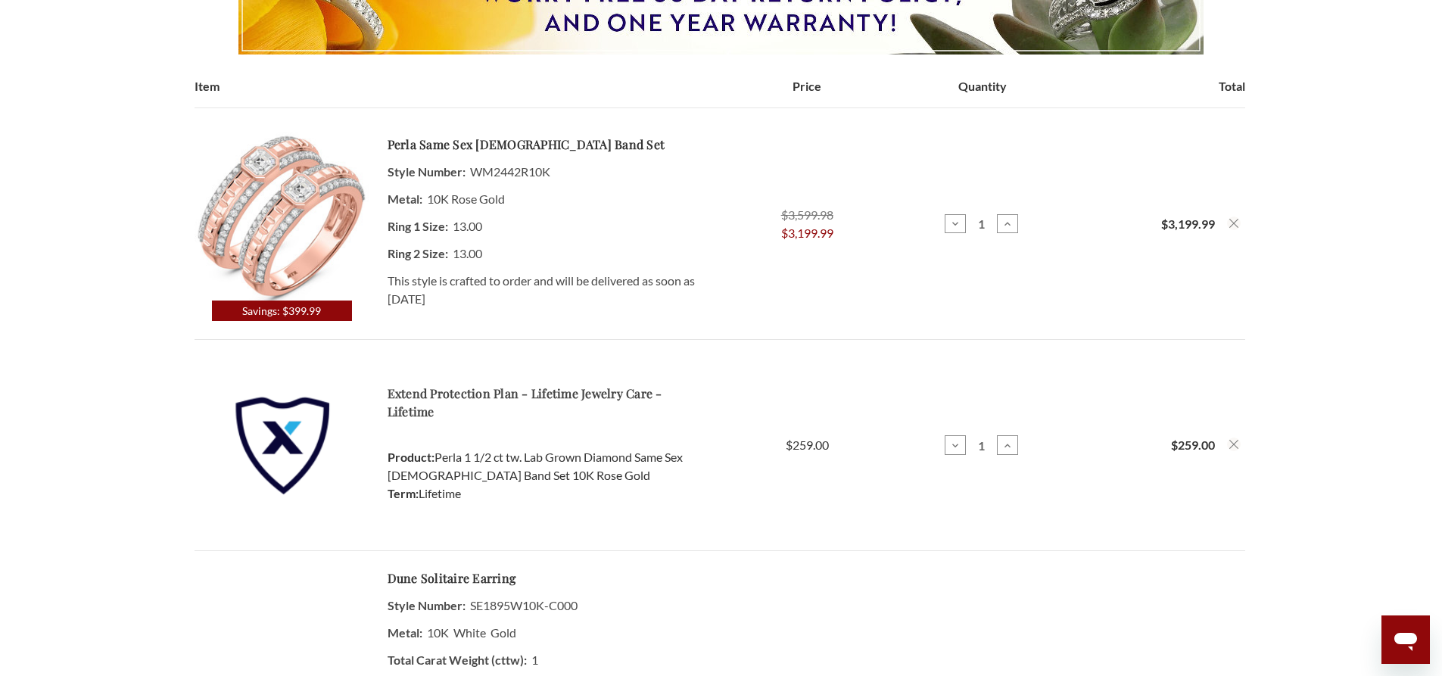
click at [315, 196] on img at bounding box center [282, 213] width 174 height 174
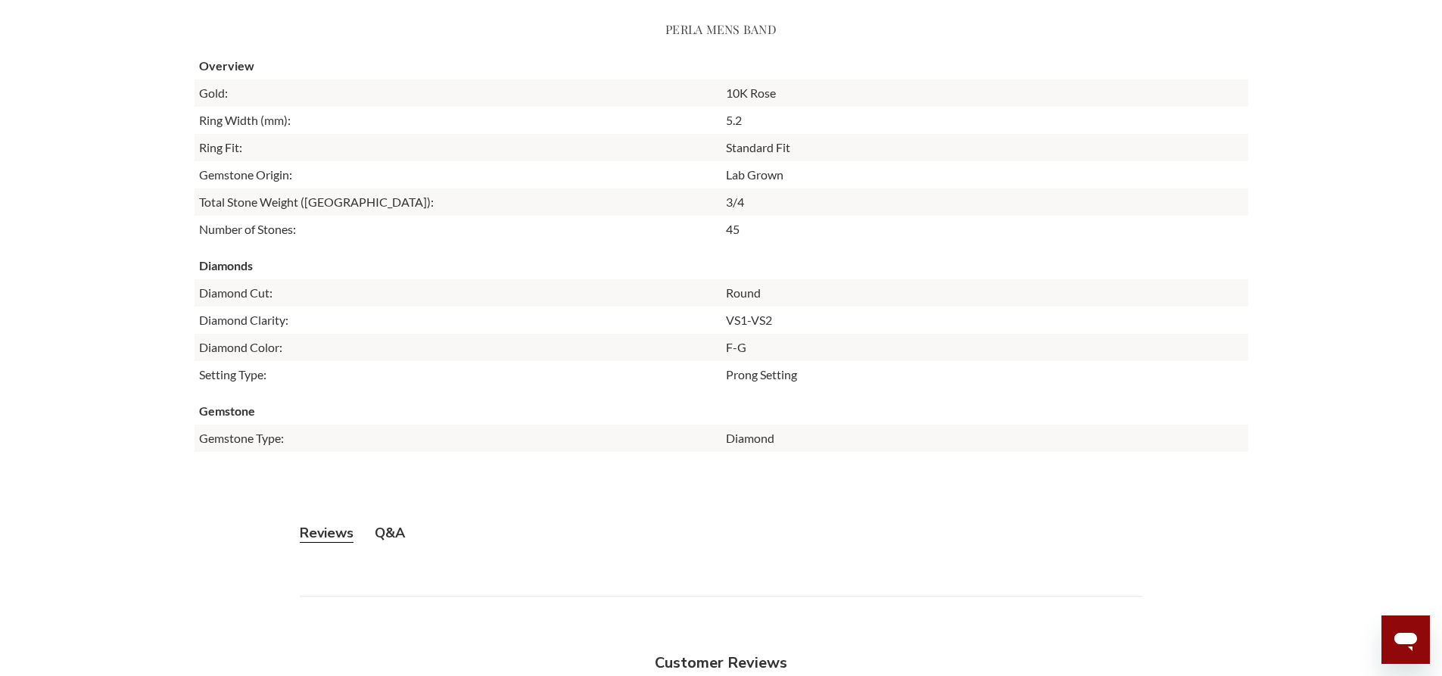
scroll to position [2120, 0]
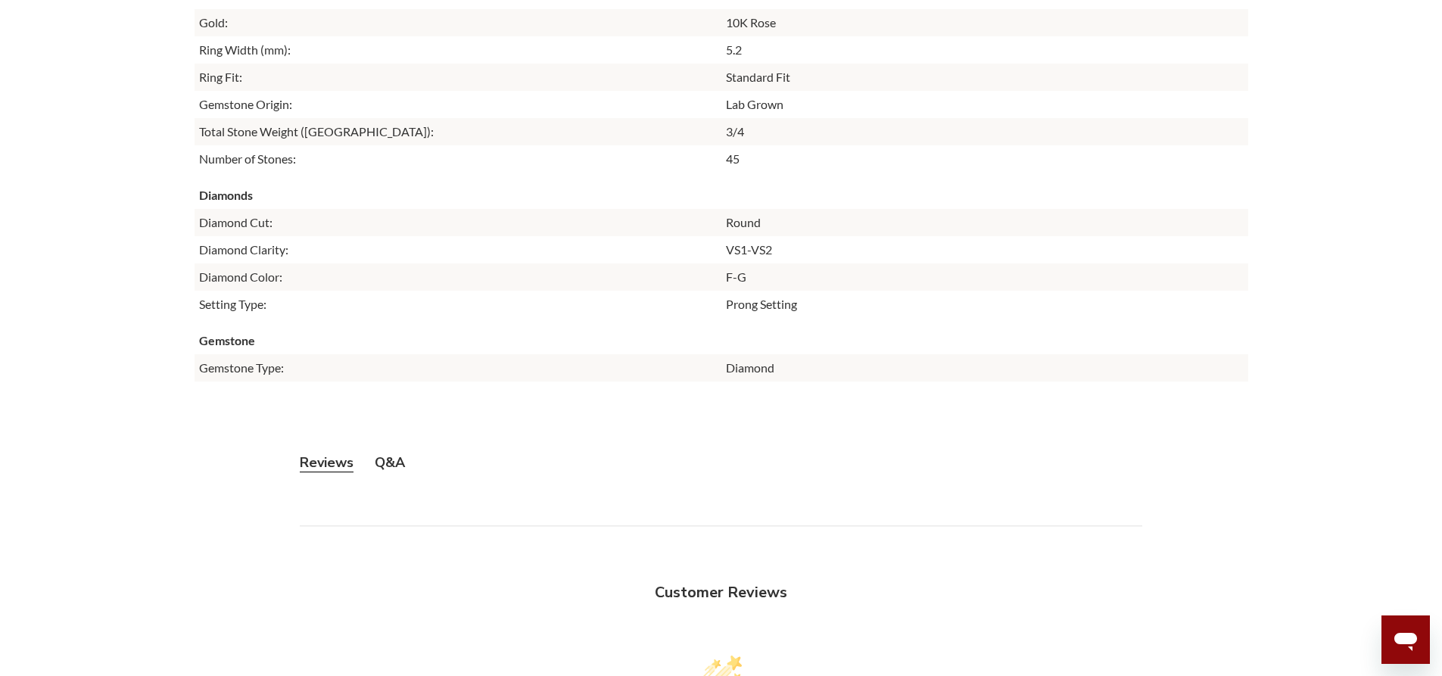
click at [403, 461] on button "Q&A" at bounding box center [390, 463] width 30 height 19
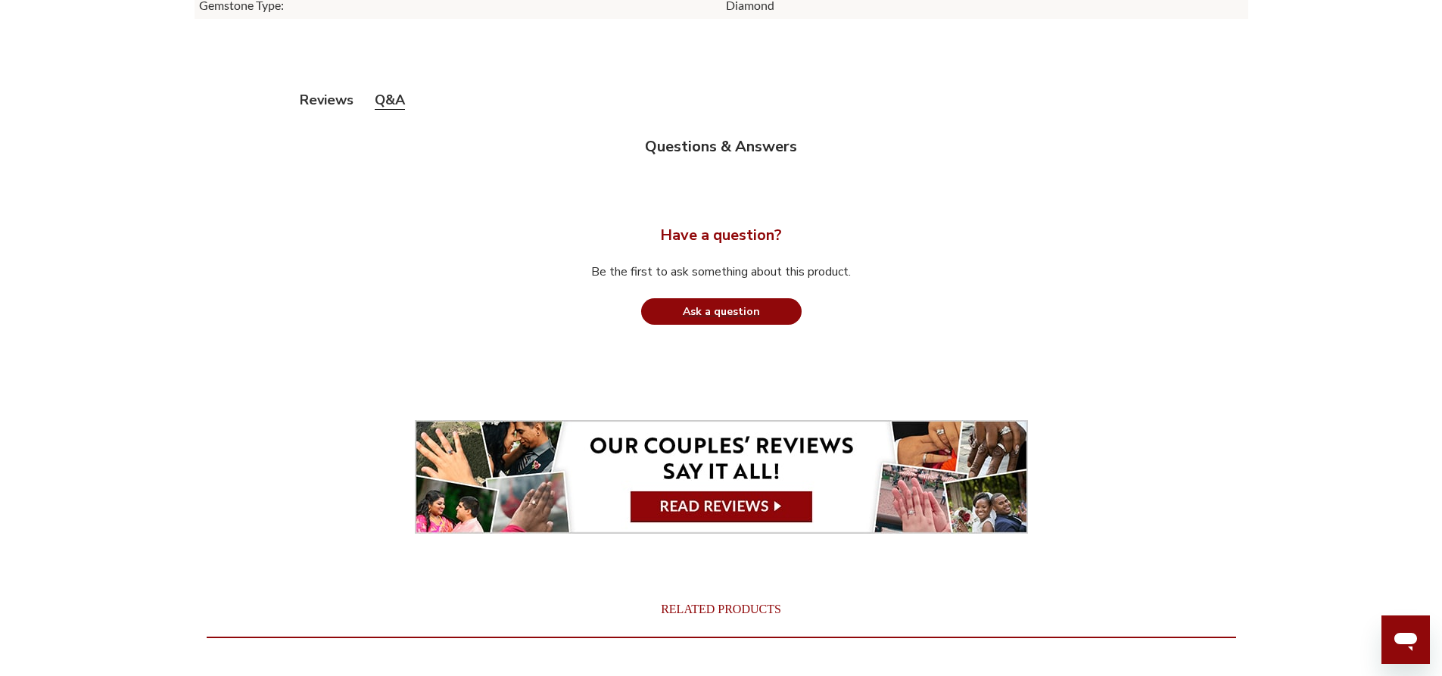
scroll to position [2272, 0]
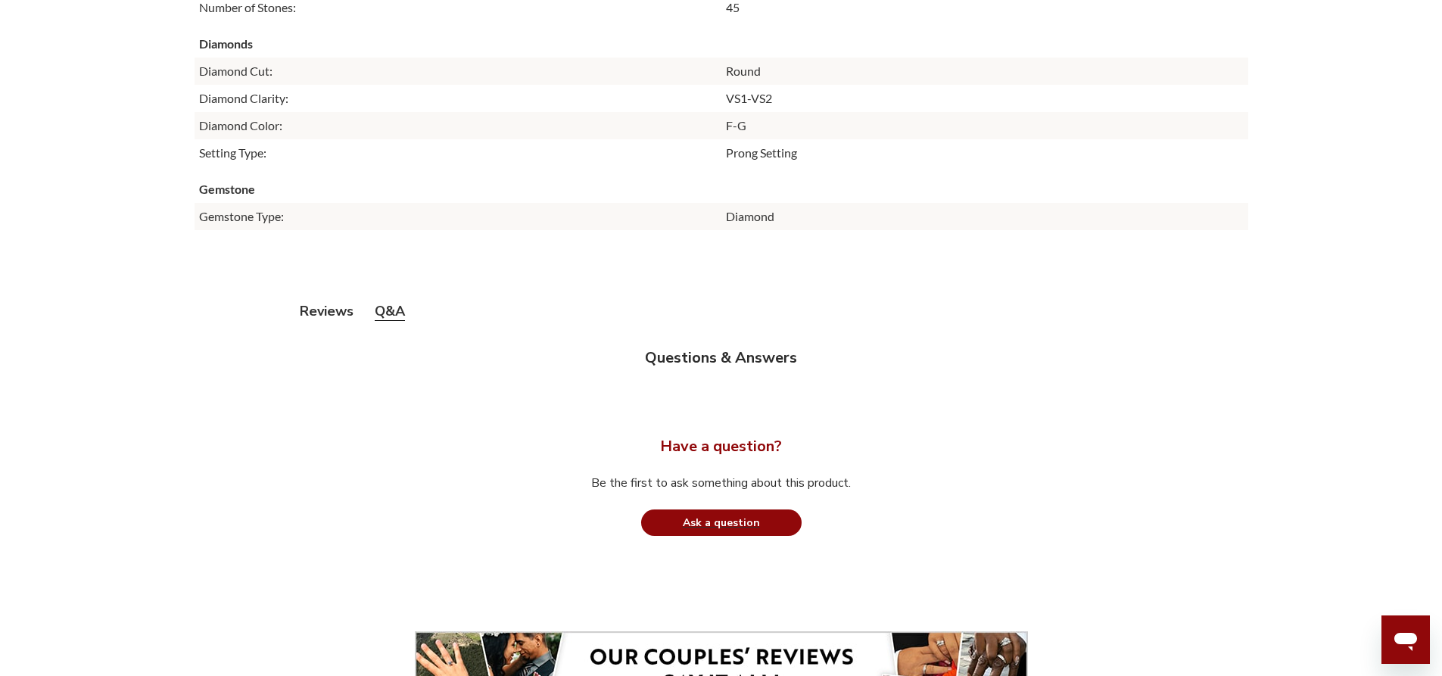
drag, startPoint x: 320, startPoint y: 292, endPoint x: 318, endPoint y: 304, distance: 11.5
click at [320, 293] on div "Reviews Q&A Customer Reviews We’re looking for stars! Let us know what you thin…" at bounding box center [722, 417] width 1054 height 320
click at [319, 314] on button "Reviews" at bounding box center [327, 311] width 54 height 19
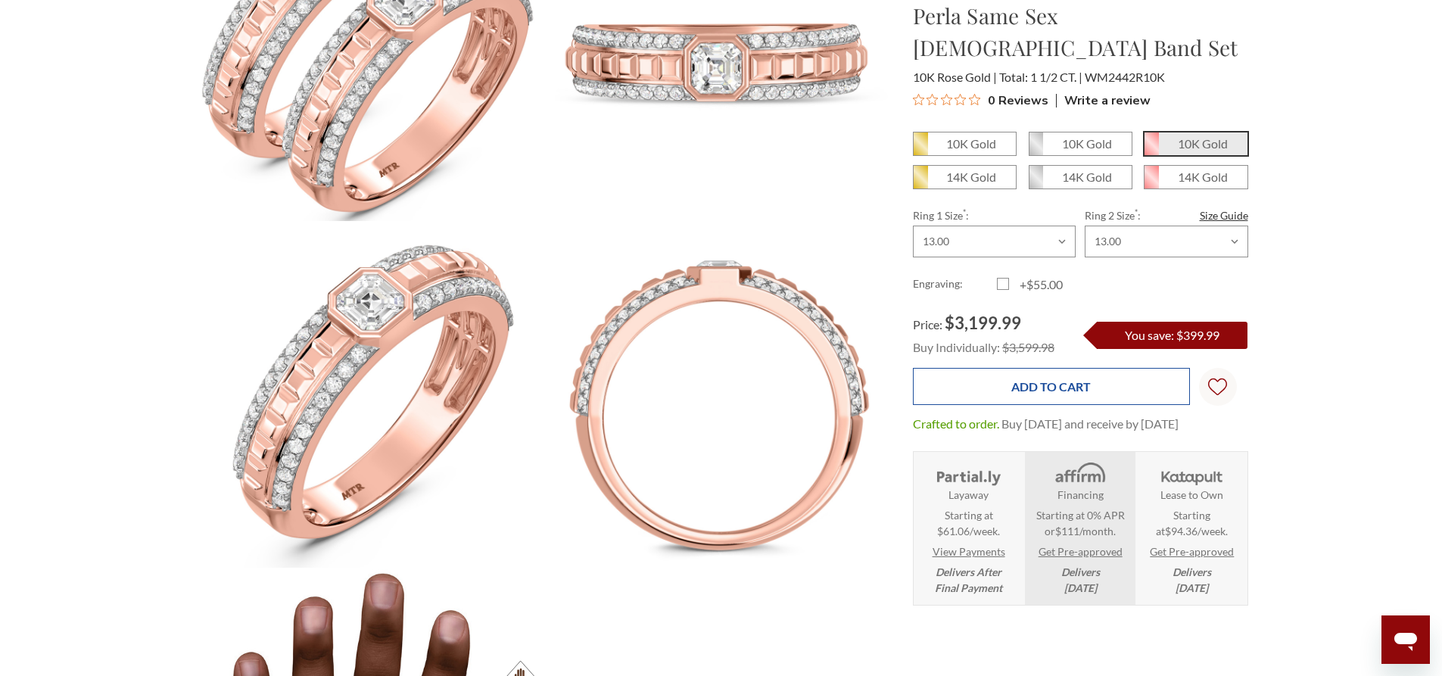
scroll to position [0, 0]
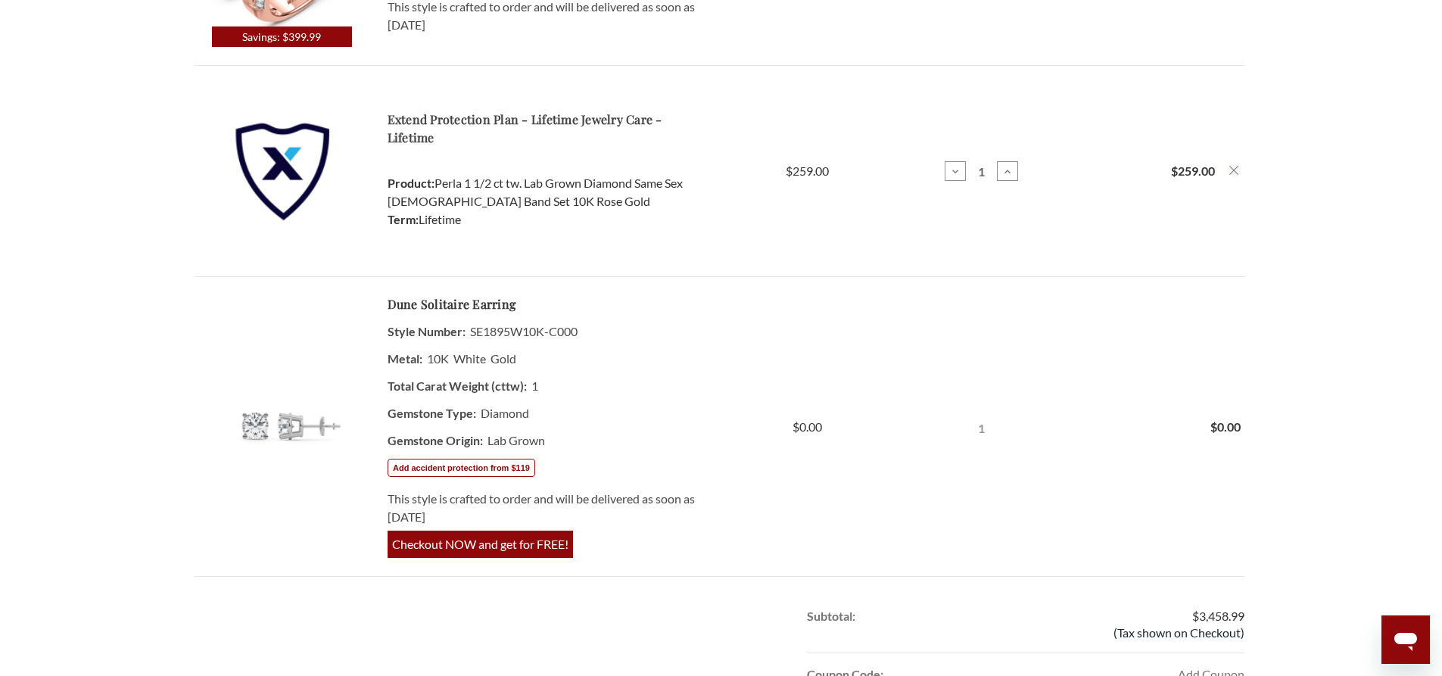
scroll to position [606, 0]
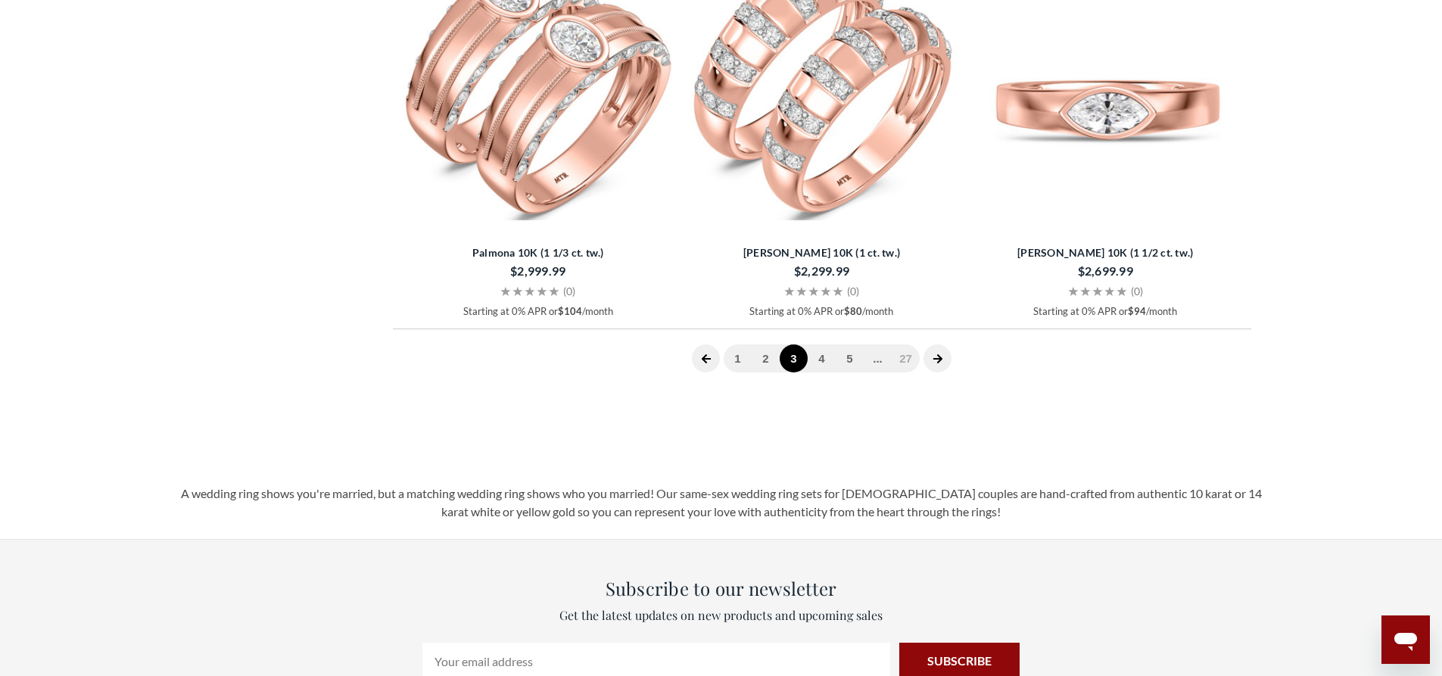
scroll to position [3710, 0]
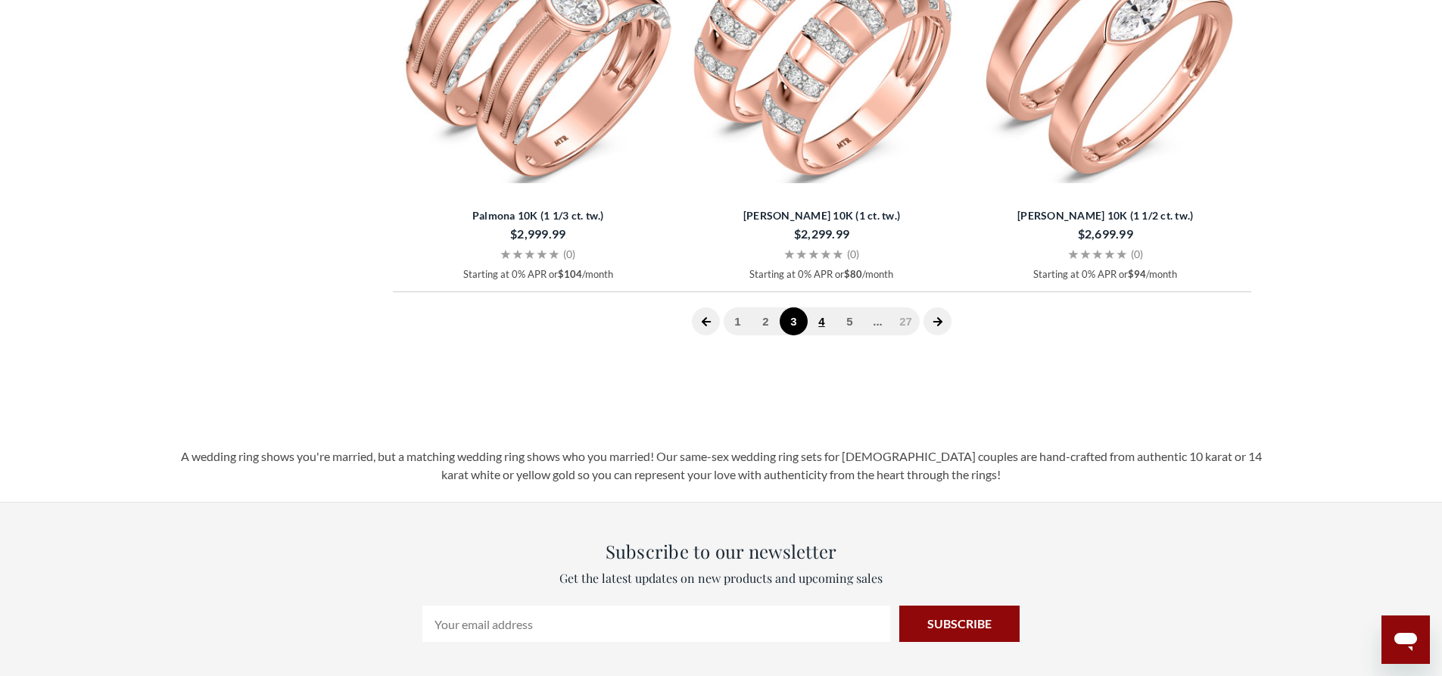
click at [826, 335] on link "4" at bounding box center [822, 321] width 28 height 28
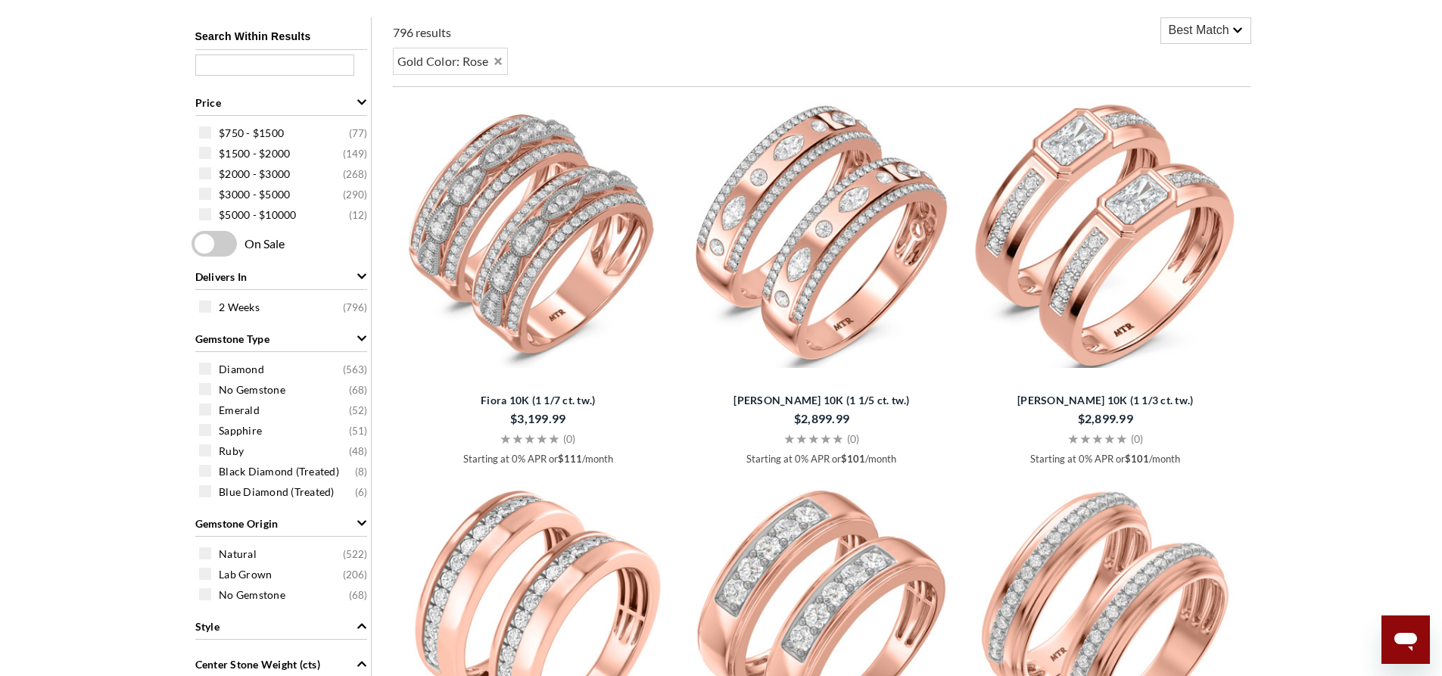
scroll to position [416, 0]
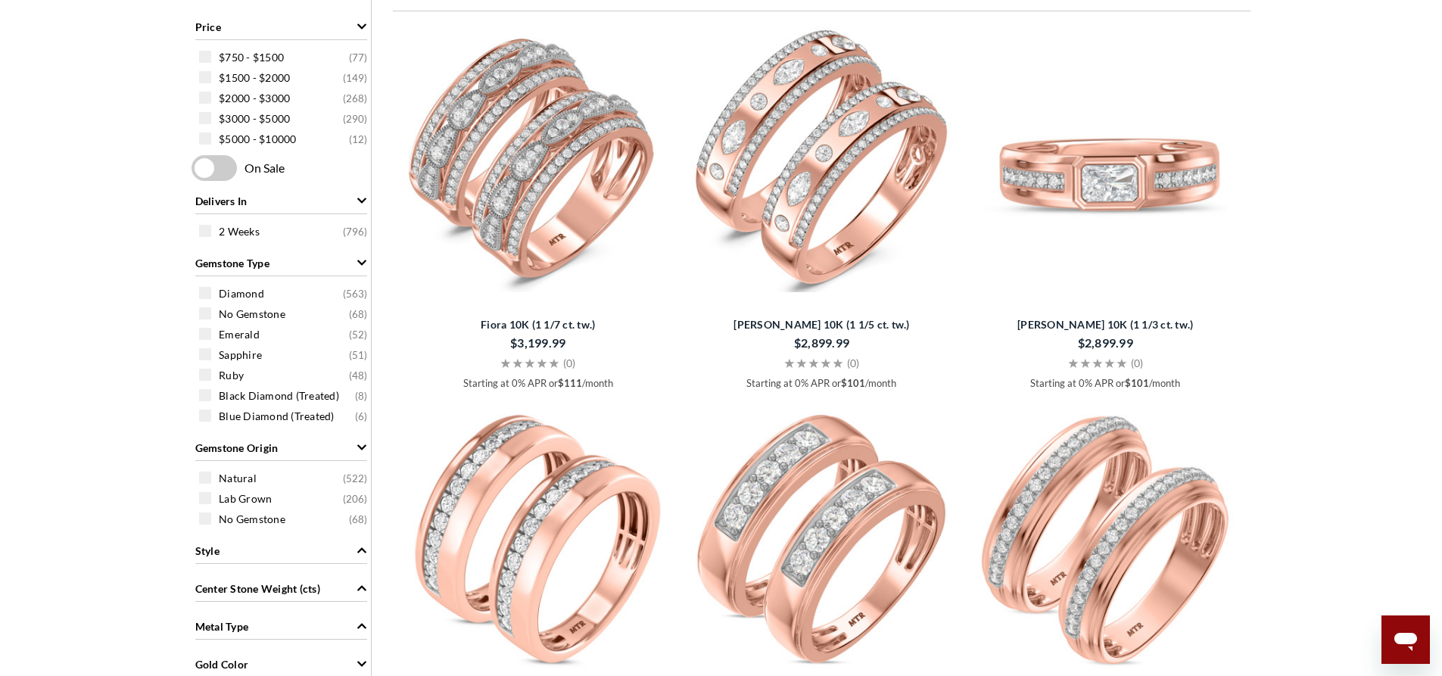
click at [1079, 105] on img at bounding box center [1106, 157] width 272 height 272
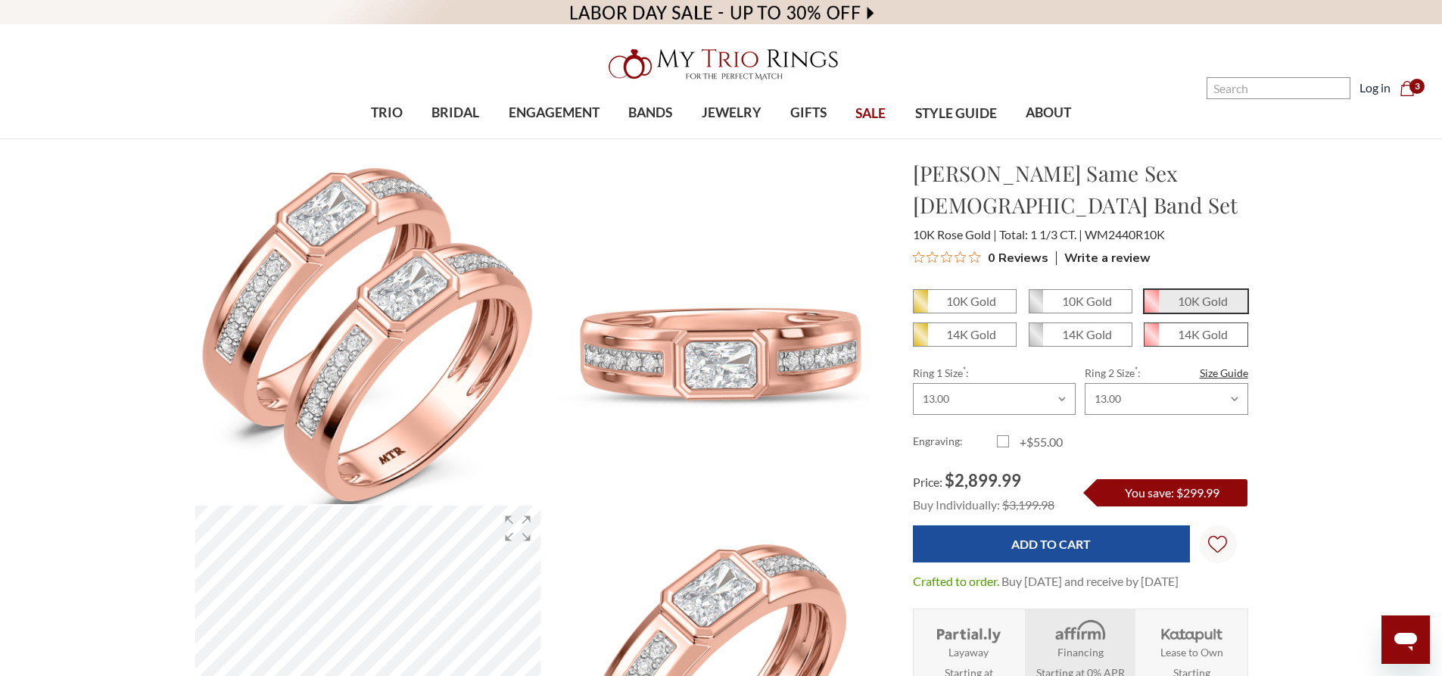
click at [1180, 327] on em "14K Gold" at bounding box center [1203, 334] width 50 height 14
click at [1151, 340] on input "14K Gold" at bounding box center [1150, 340] width 1 height 1
radio input "true"
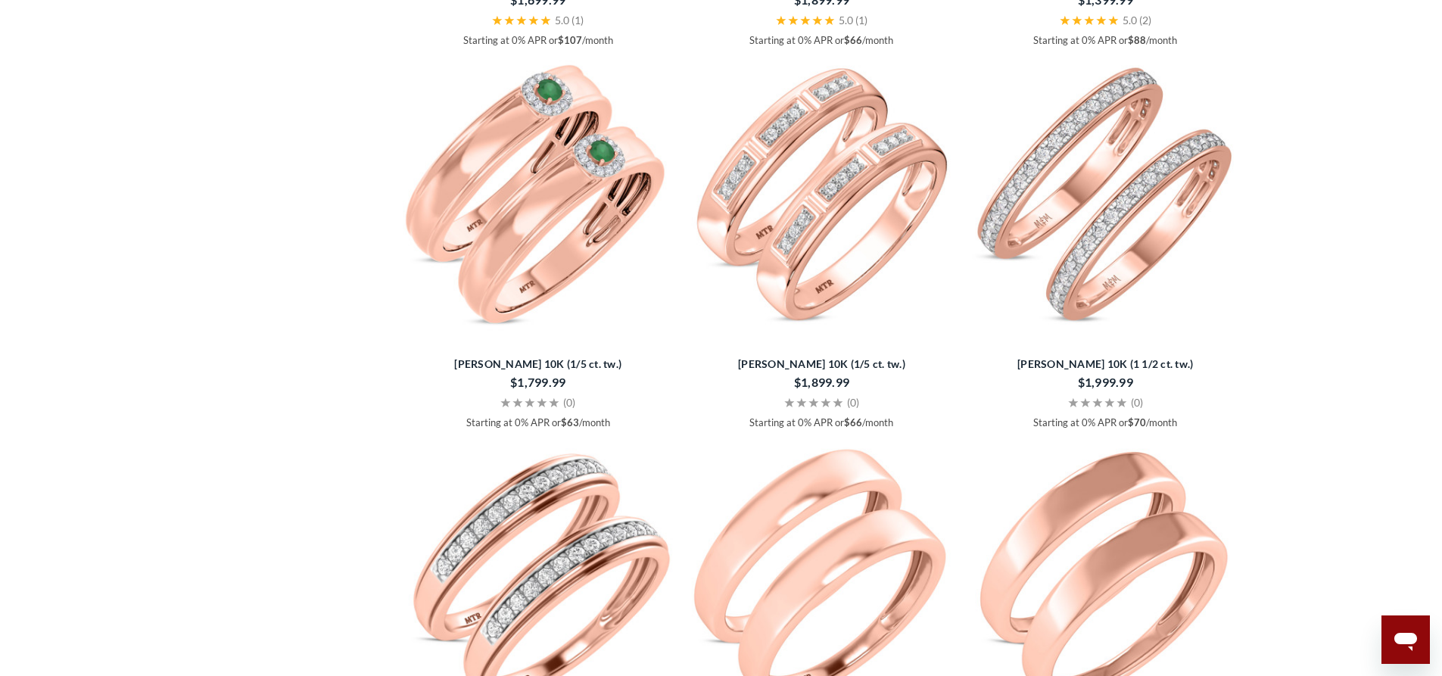
scroll to position [2196, 0]
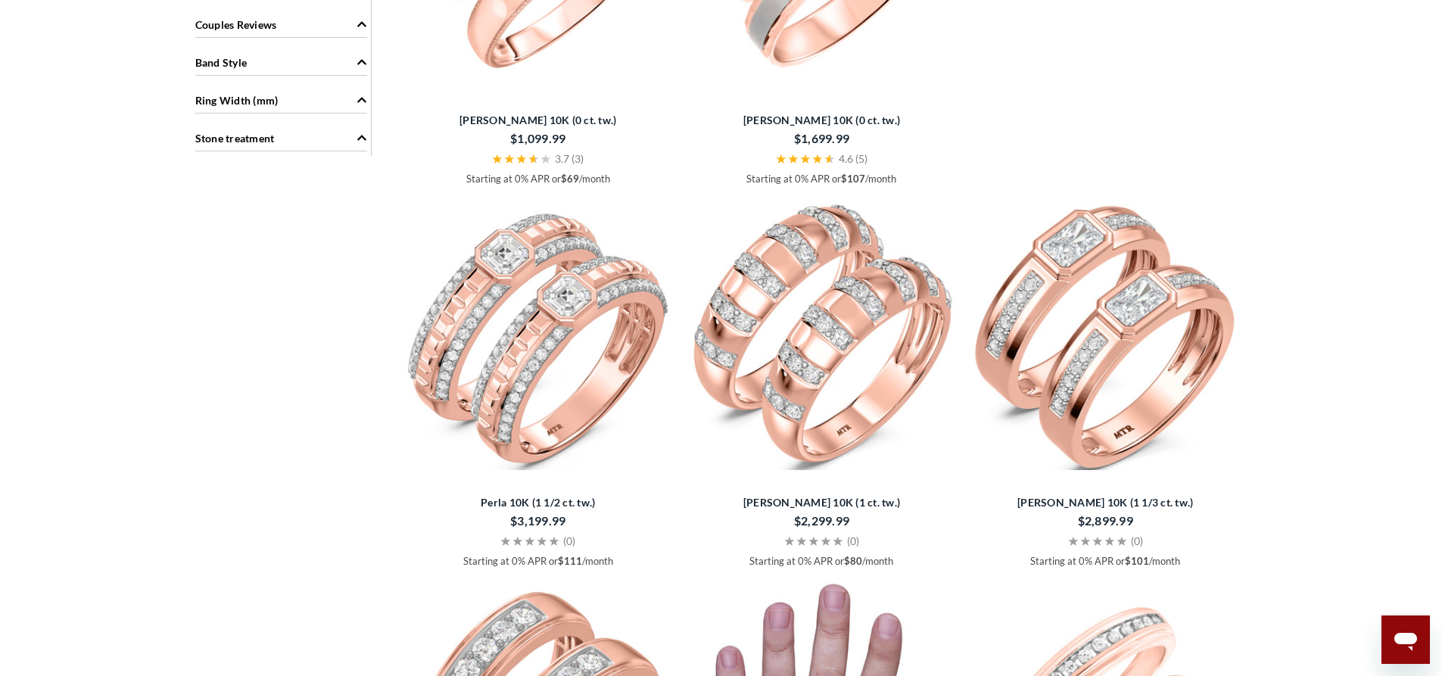
scroll to position [1392, 0]
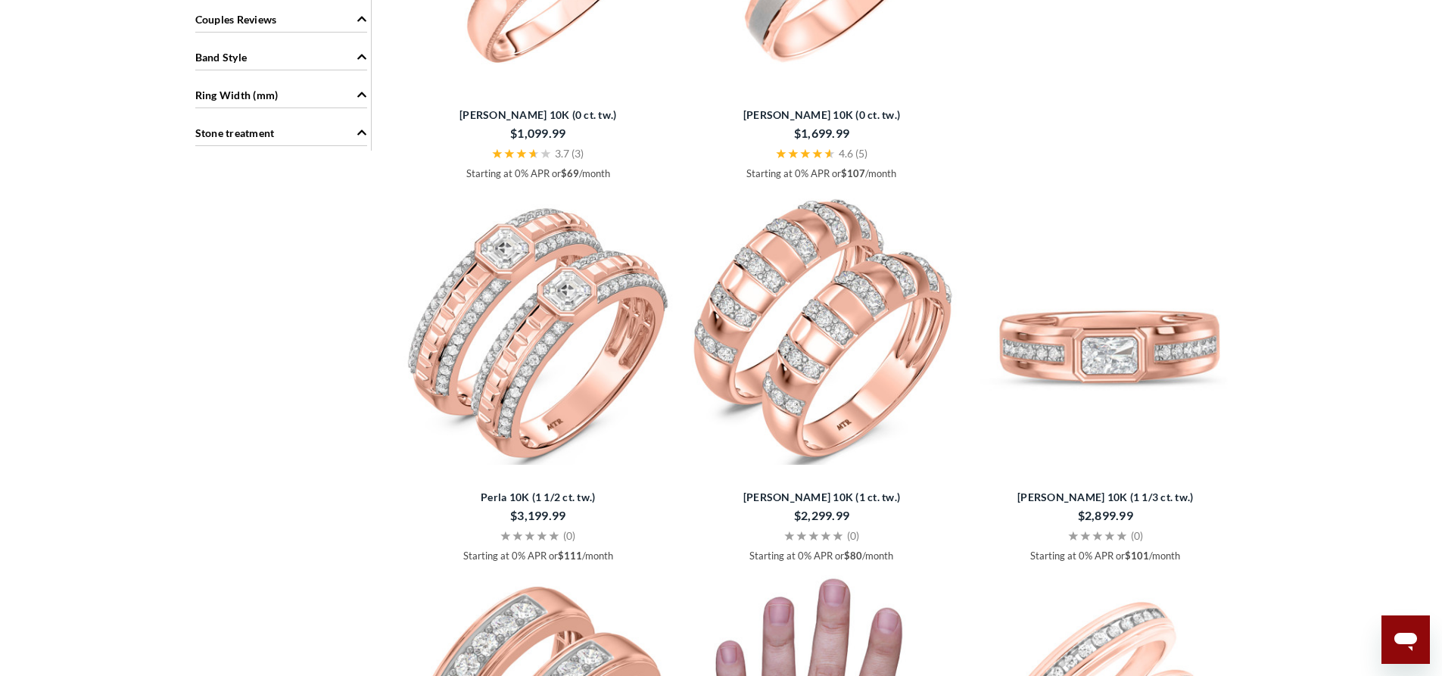
click at [1071, 383] on img at bounding box center [1106, 329] width 272 height 272
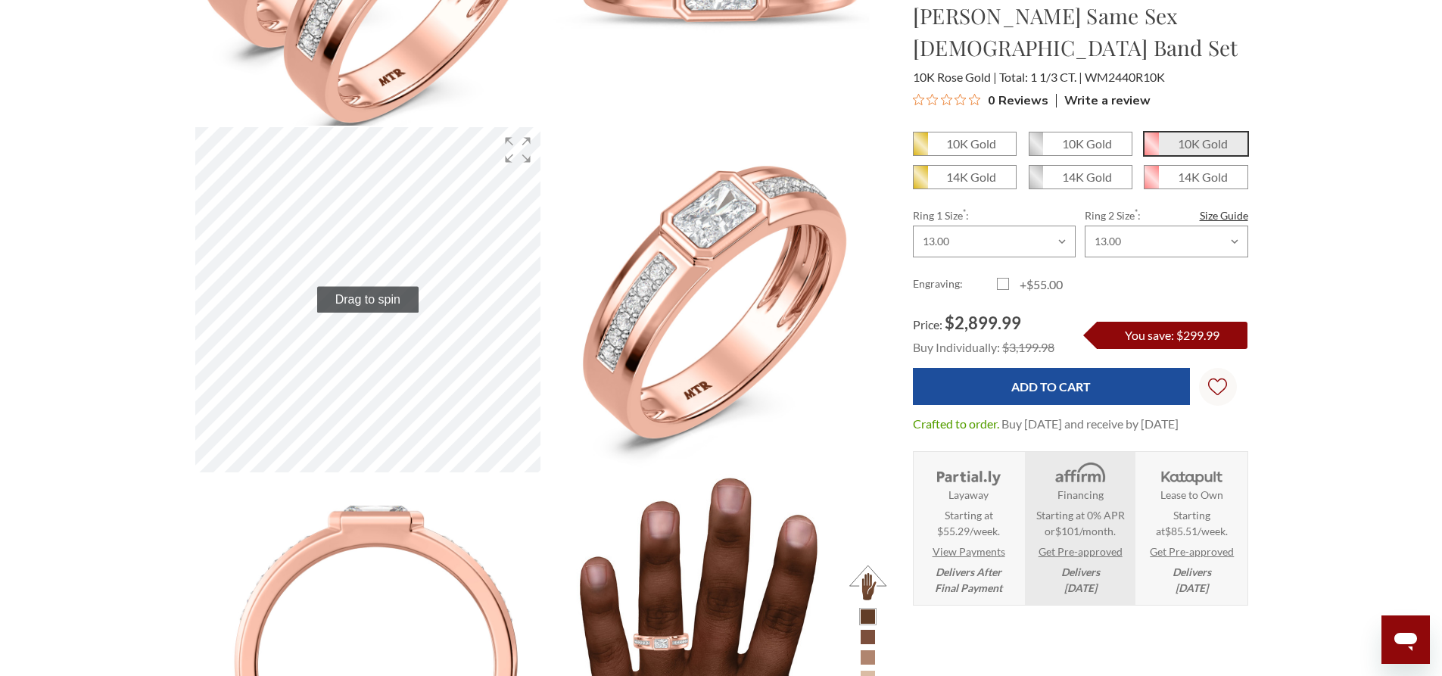
scroll to position [396, 0]
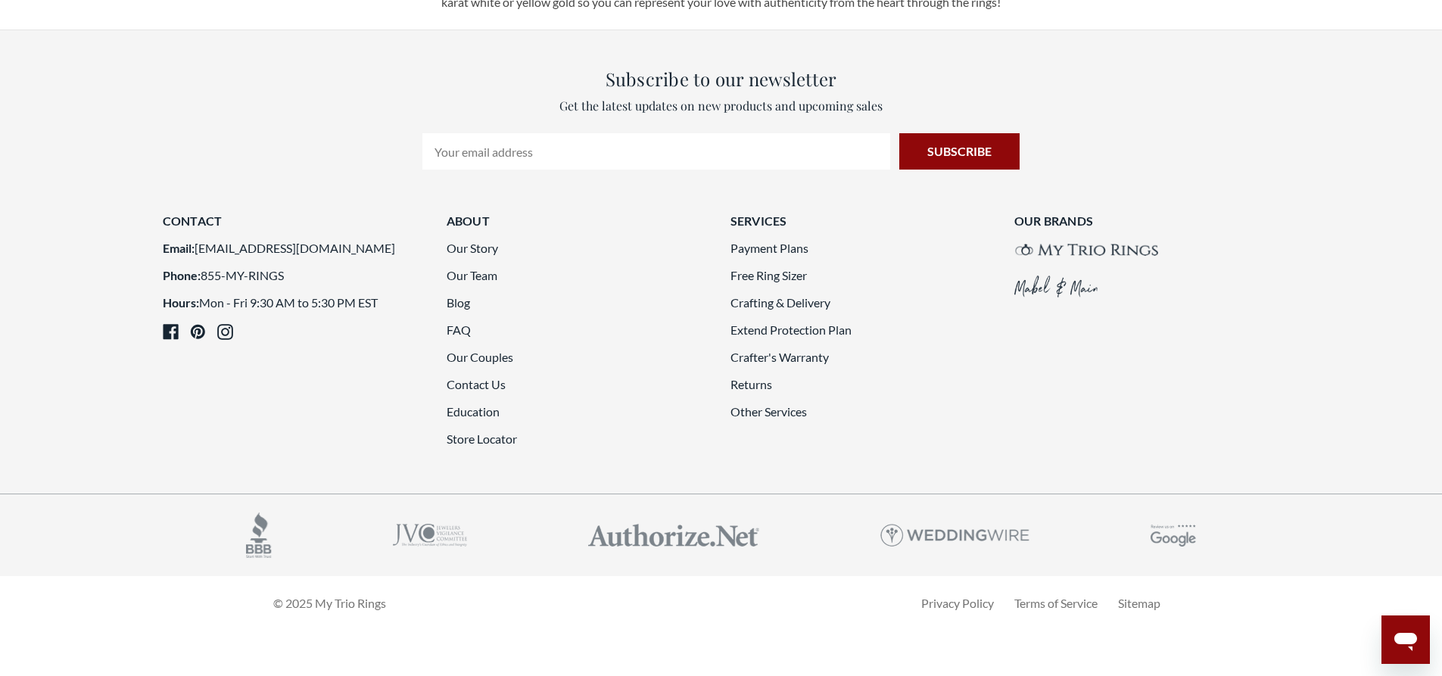
scroll to position [4013, 0]
